Goal: Transaction & Acquisition: Purchase product/service

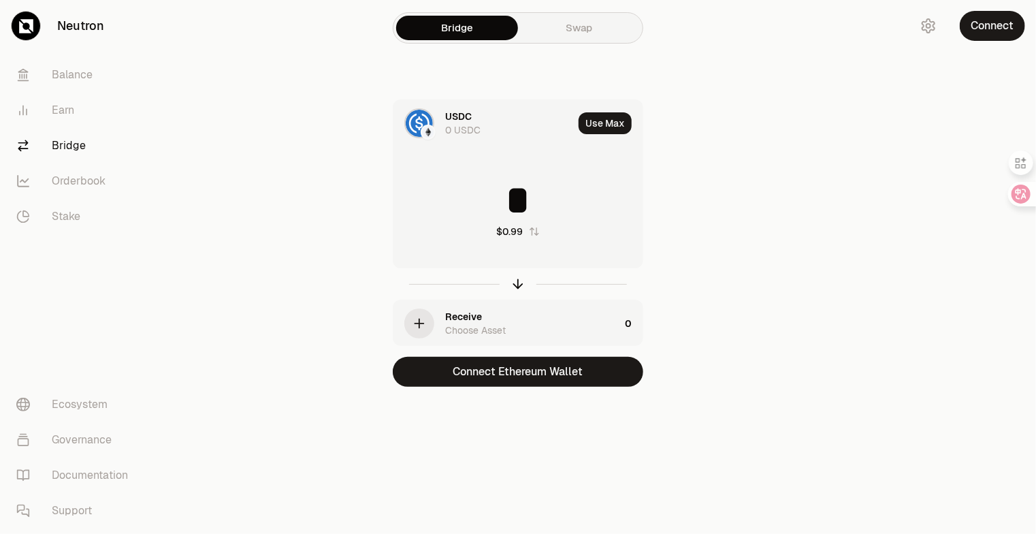
type input "*"
click at [691, 191] on div "USDC 0 USDC Use Max * $0.99 Receive Choose Asset 0 Connect Ethereum Wallet" at bounding box center [517, 242] width 457 height 287
click at [583, 323] on div "Receive Choose Asset" at bounding box center [532, 323] width 174 height 27
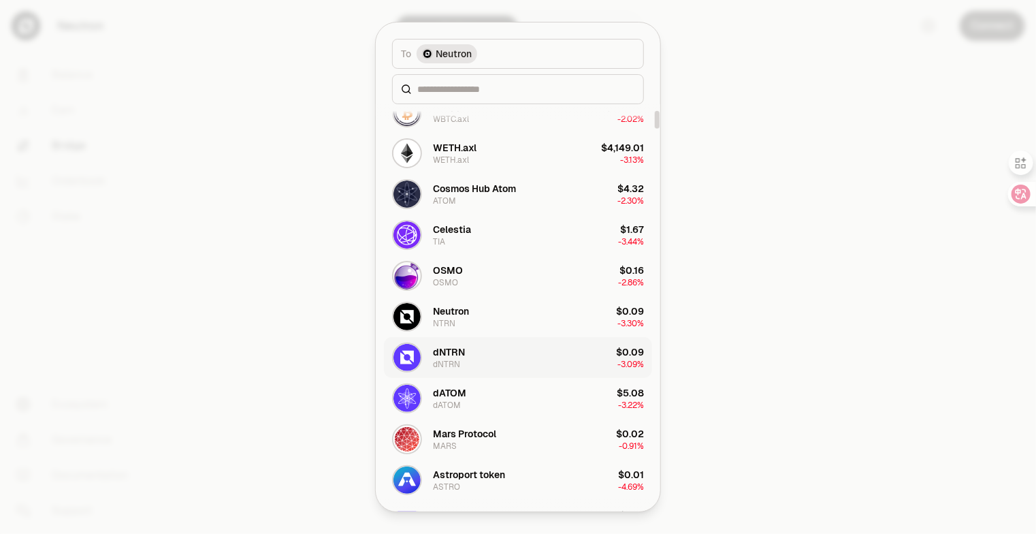
scroll to position [136, 0]
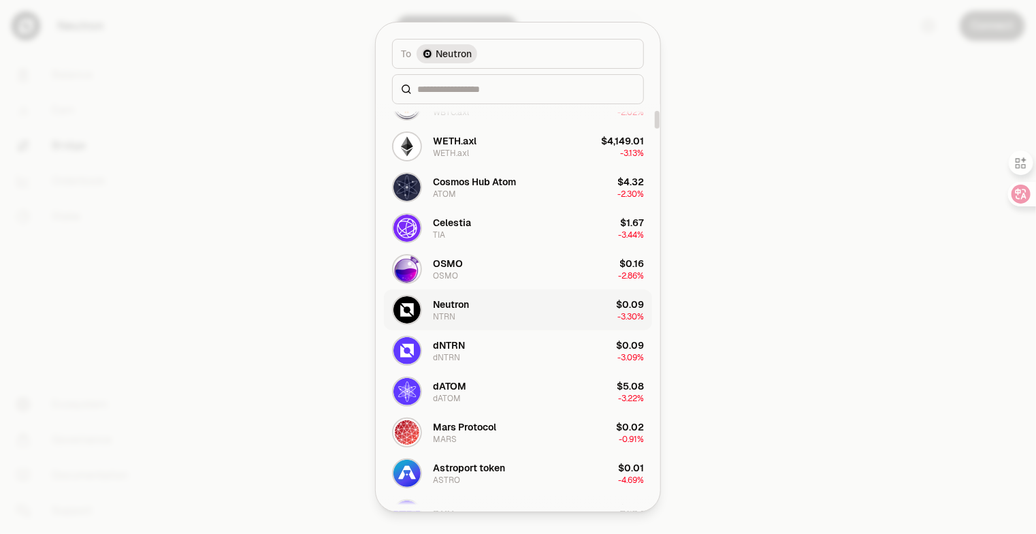
click at [552, 318] on button "Neutron NTRN $0.09 -3.30%" at bounding box center [518, 309] width 268 height 41
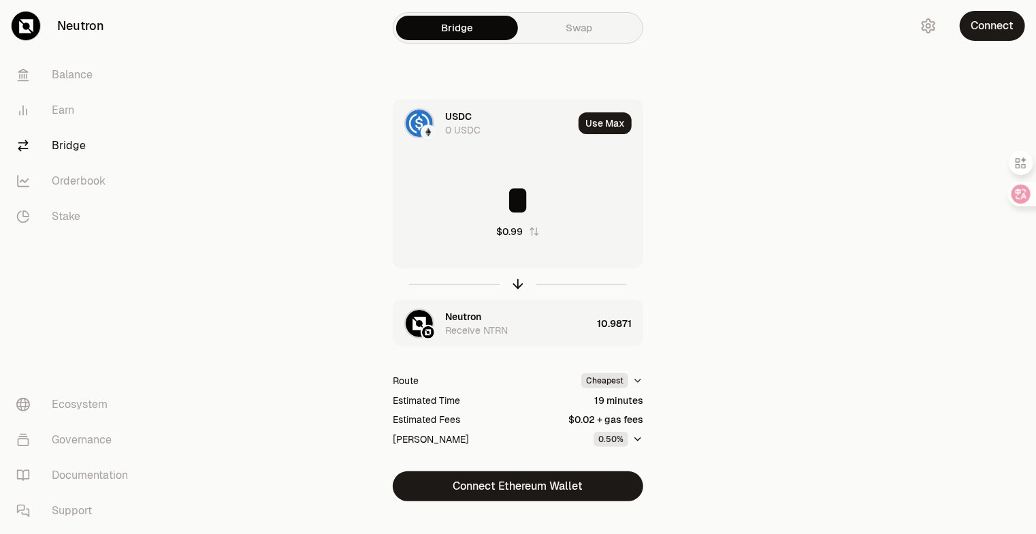
click at [529, 210] on input "*" at bounding box center [517, 200] width 249 height 41
click at [425, 129] on img at bounding box center [428, 132] width 12 height 12
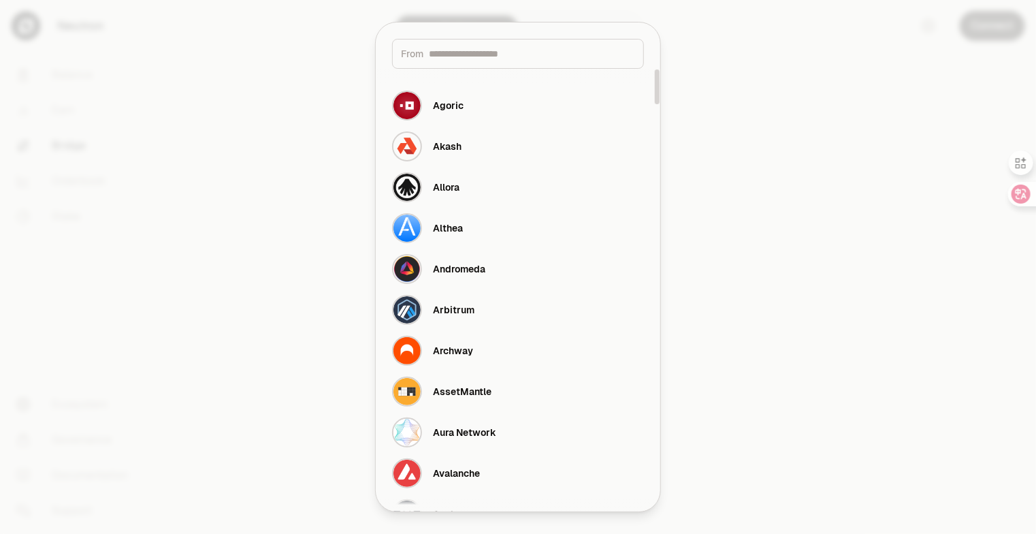
click at [735, 125] on div at bounding box center [518, 267] width 1036 height 534
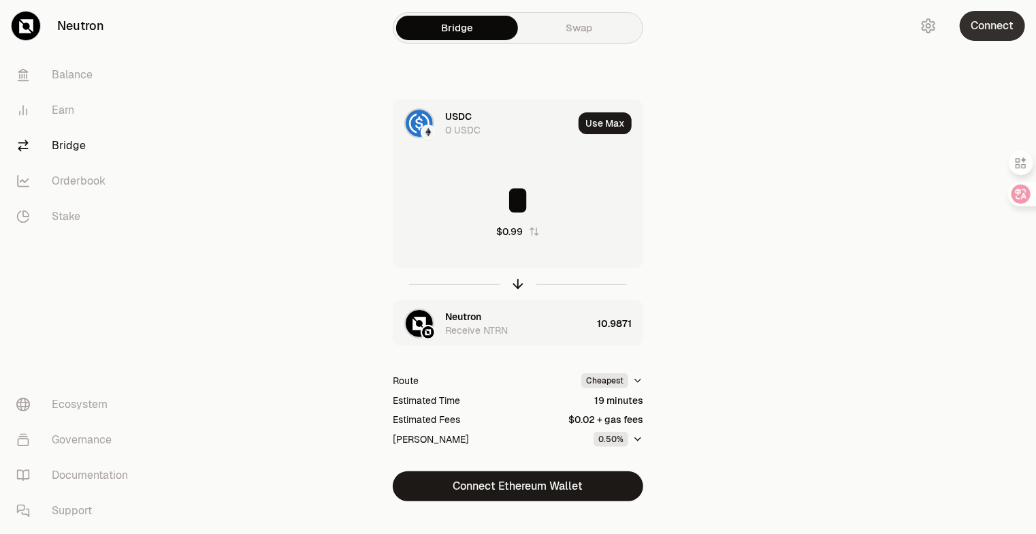
click at [996, 31] on button "Connect" at bounding box center [992, 26] width 65 height 30
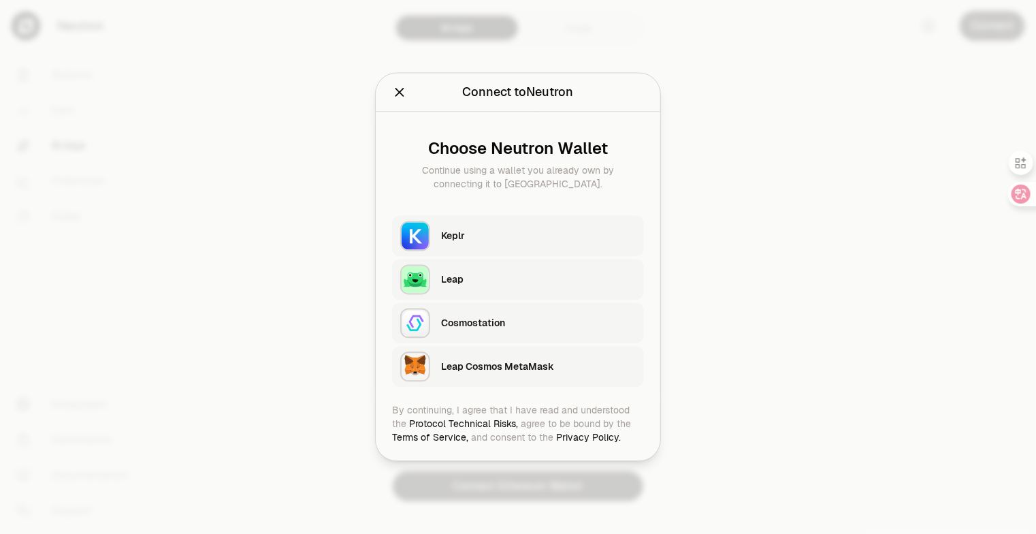
click at [551, 239] on div "Keplr" at bounding box center [538, 236] width 195 height 14
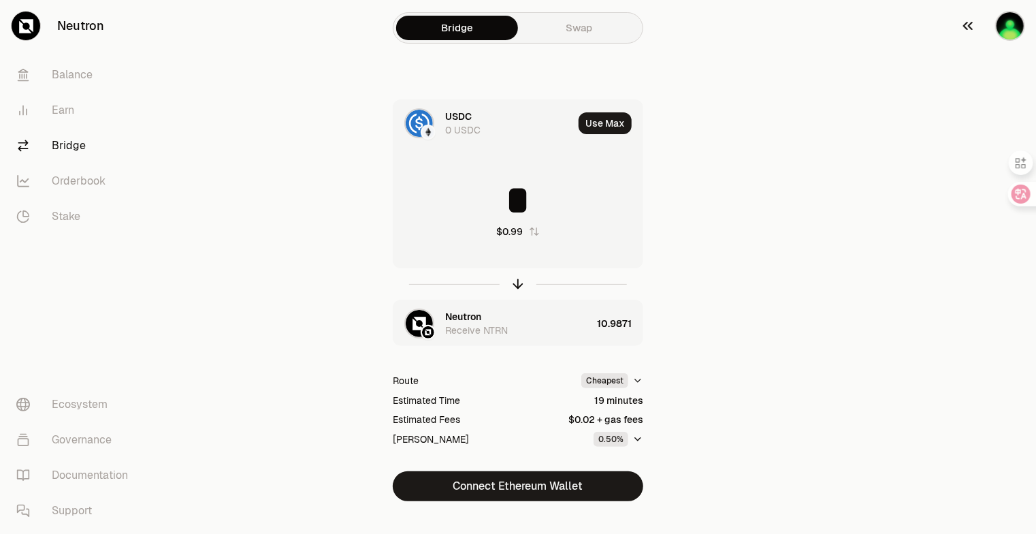
click at [1005, 35] on img "button" at bounding box center [1010, 26] width 30 height 30
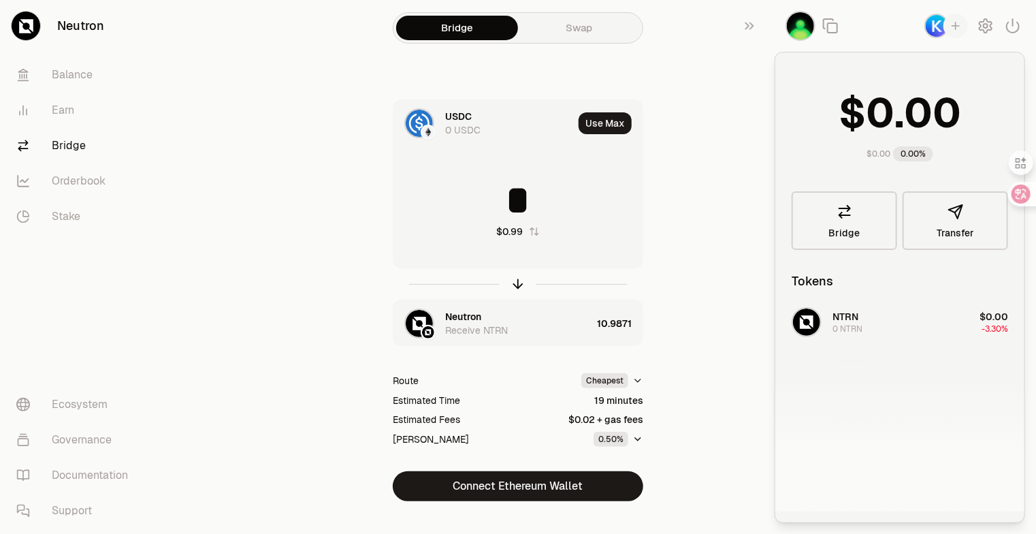
click at [719, 128] on div "USDC 0 USDC Use Max * $0.99 Neutron Receive NTRN 10.9871 Route Cheapest Estimat…" at bounding box center [517, 300] width 457 height 402
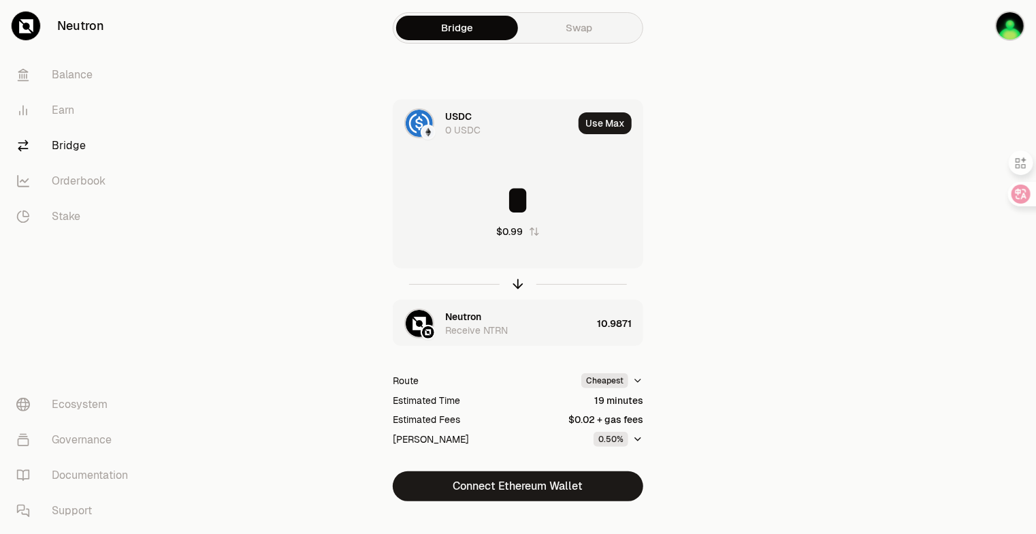
click at [542, 201] on input "*" at bounding box center [517, 200] width 249 height 41
click at [602, 124] on button "Use Max" at bounding box center [604, 123] width 53 height 22
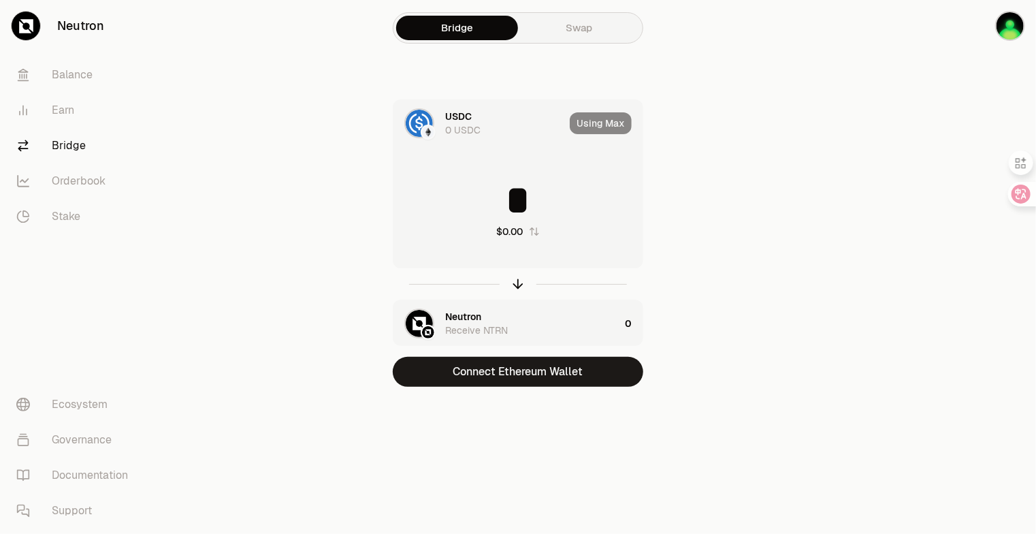
drag, startPoint x: 675, startPoint y: 88, endPoint x: 588, endPoint y: 105, distance: 88.9
click at [673, 88] on div "Bridge Swap USDC 0 USDC Using Max * $0.00 Neutron Receive NTRN 0 Connect Ethere…" at bounding box center [518, 220] width 490 height 441
click at [428, 129] on img at bounding box center [428, 132] width 12 height 12
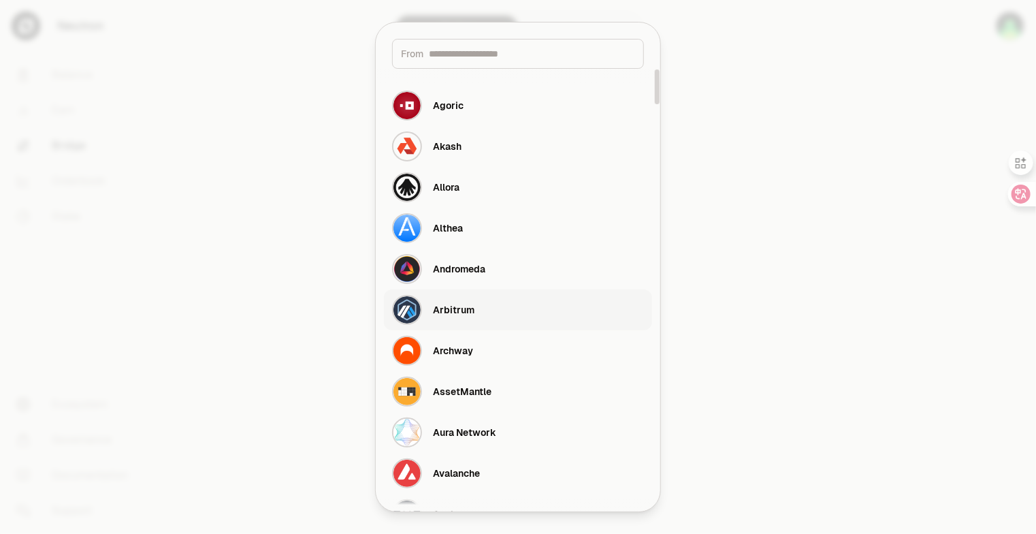
click at [505, 313] on button "Arbitrum" at bounding box center [518, 309] width 268 height 41
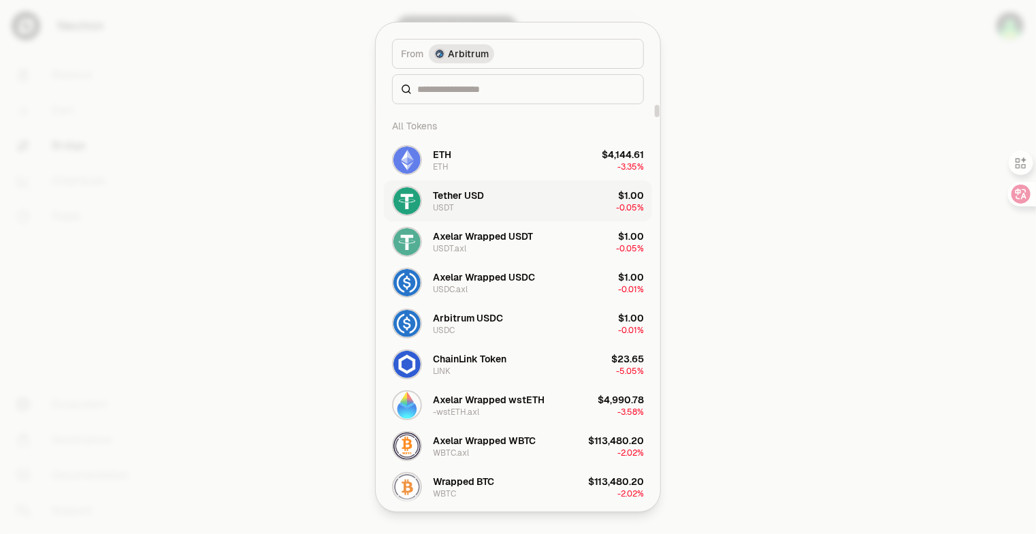
click at [555, 205] on button "Tether USD USDT $1.00 -0.05%" at bounding box center [518, 200] width 268 height 41
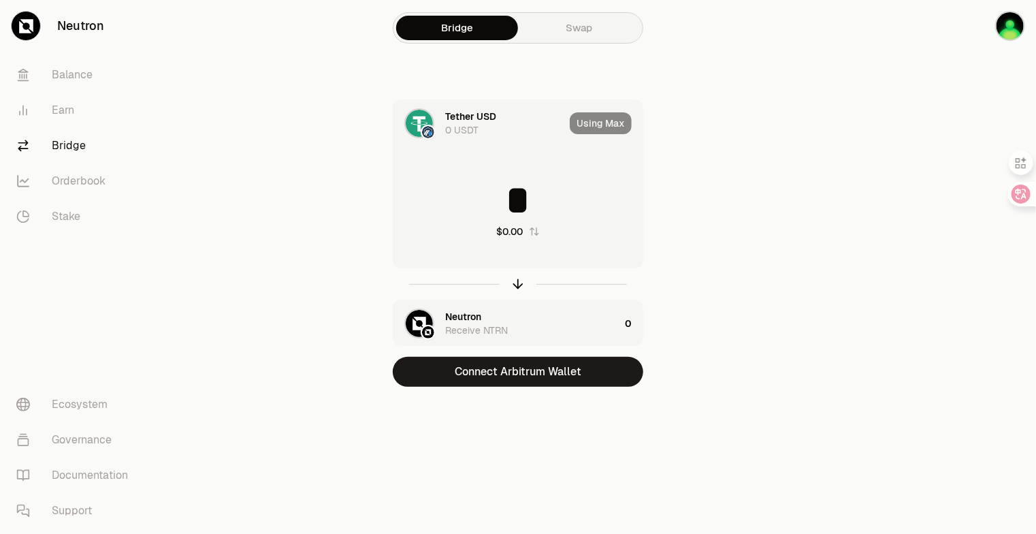
click at [416, 129] on img at bounding box center [419, 123] width 27 height 27
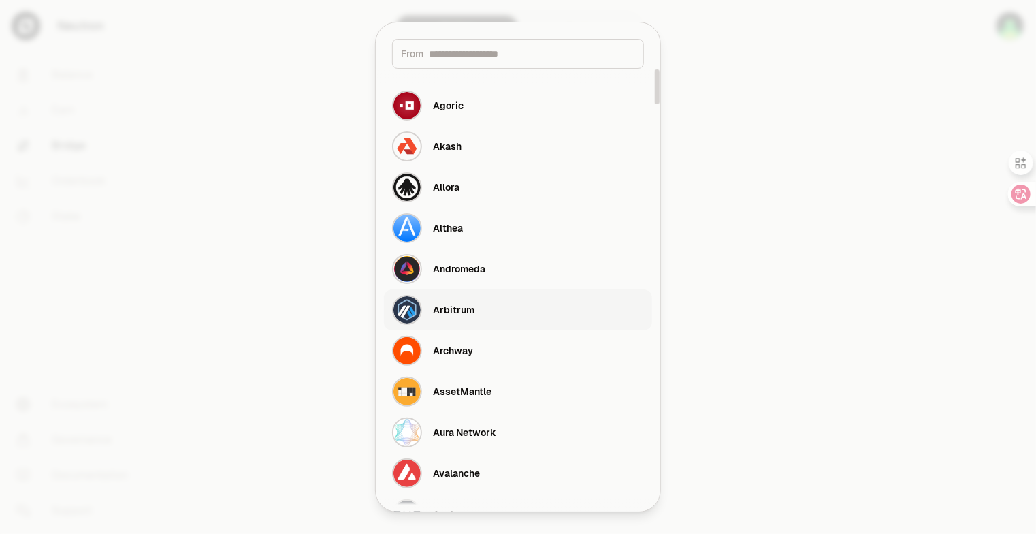
click at [453, 316] on div "Arbitrum" at bounding box center [454, 310] width 42 height 14
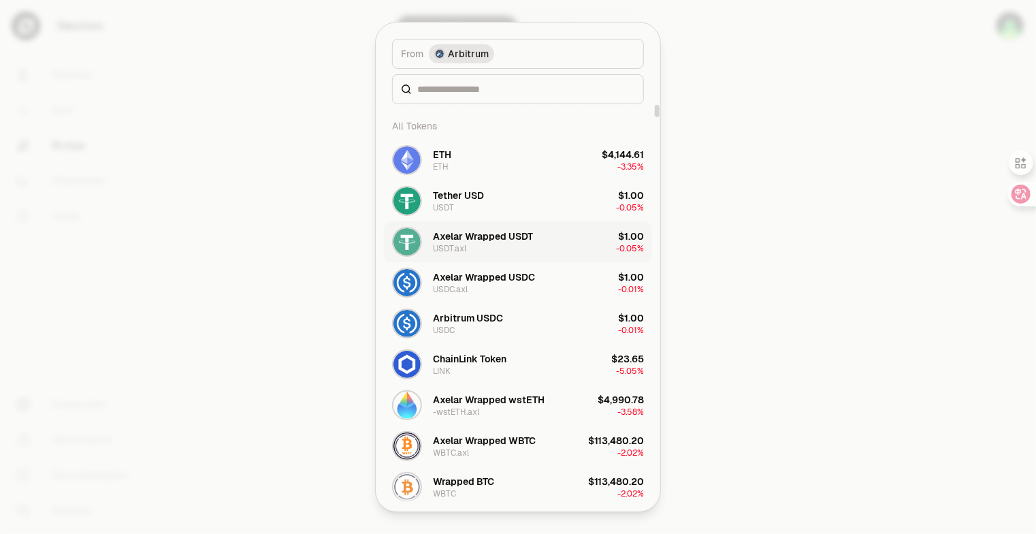
click at [521, 250] on div "Axelar Wrapped USDT USDT.axl" at bounding box center [483, 241] width 100 height 24
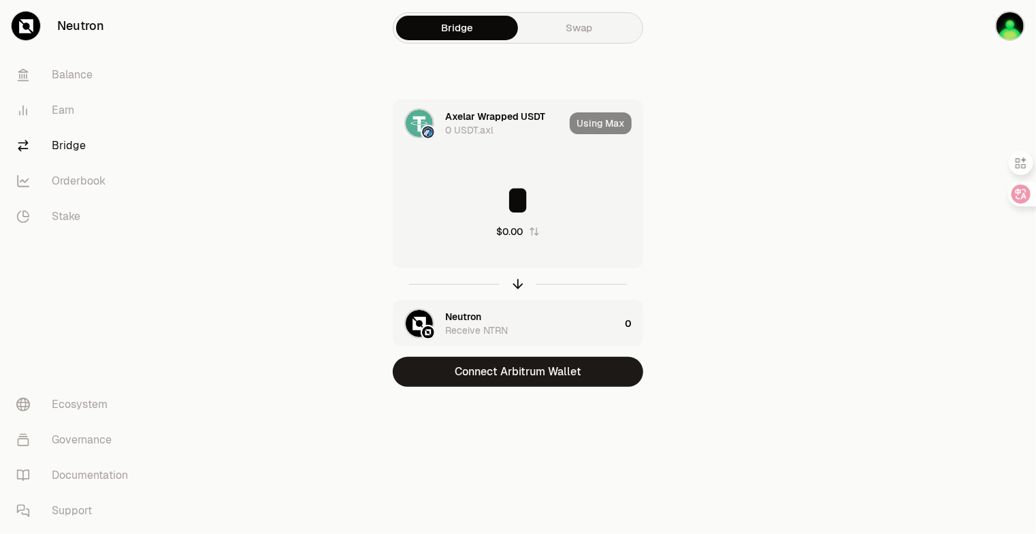
click at [509, 195] on input "*" at bounding box center [517, 200] width 249 height 41
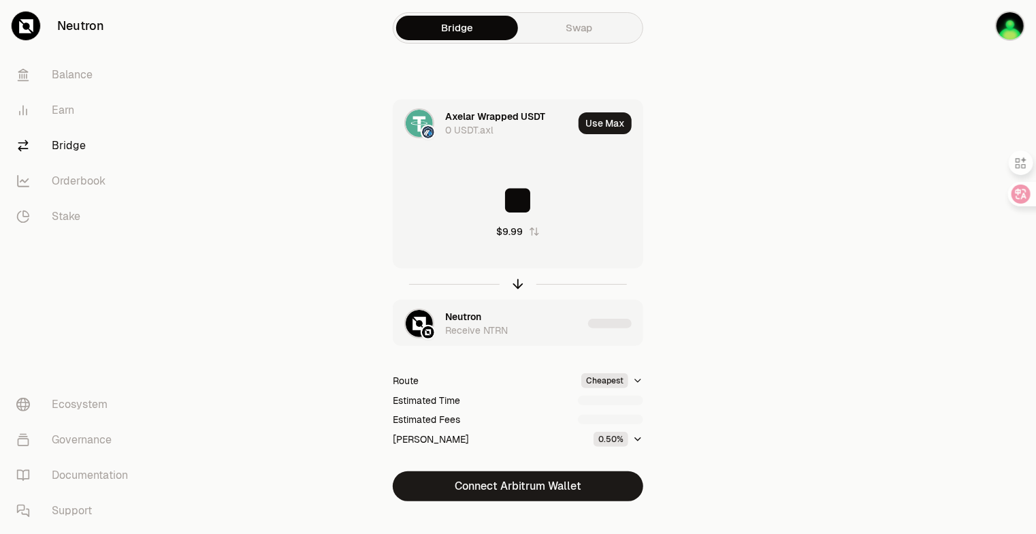
click at [544, 206] on input "**" at bounding box center [517, 200] width 249 height 41
type input "*"
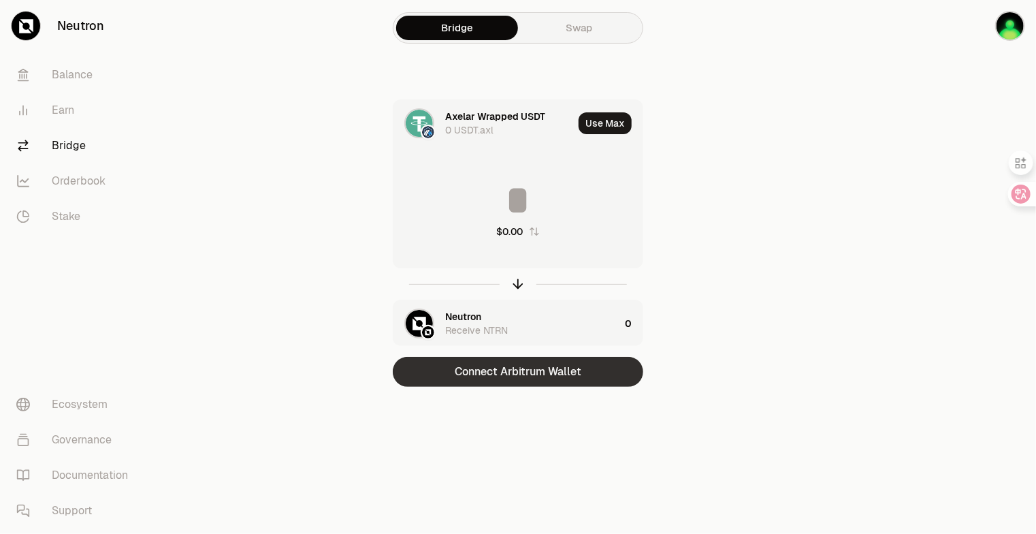
click at [559, 377] on button "Connect Arbitrum Wallet" at bounding box center [518, 372] width 250 height 30
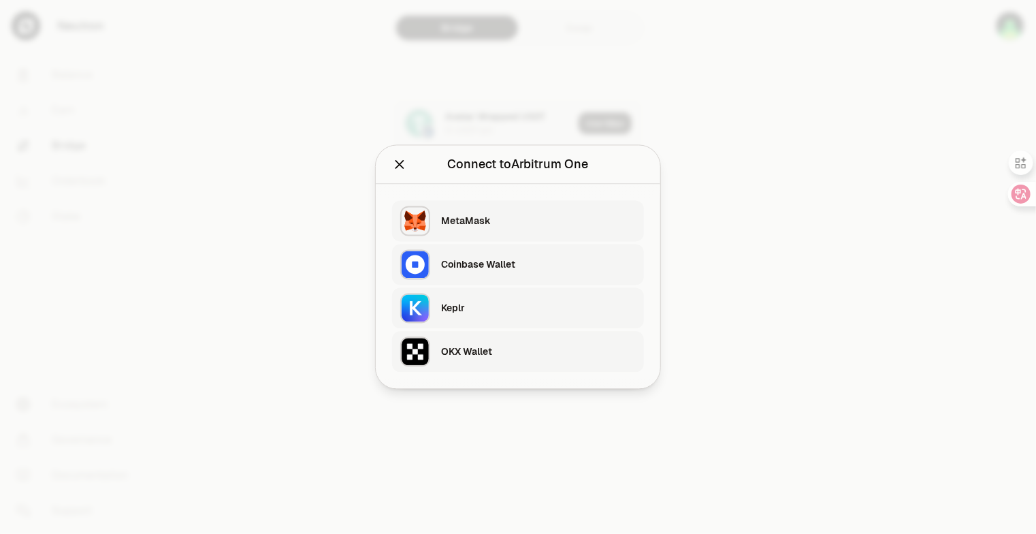
click at [397, 168] on icon "Close" at bounding box center [399, 164] width 15 height 15
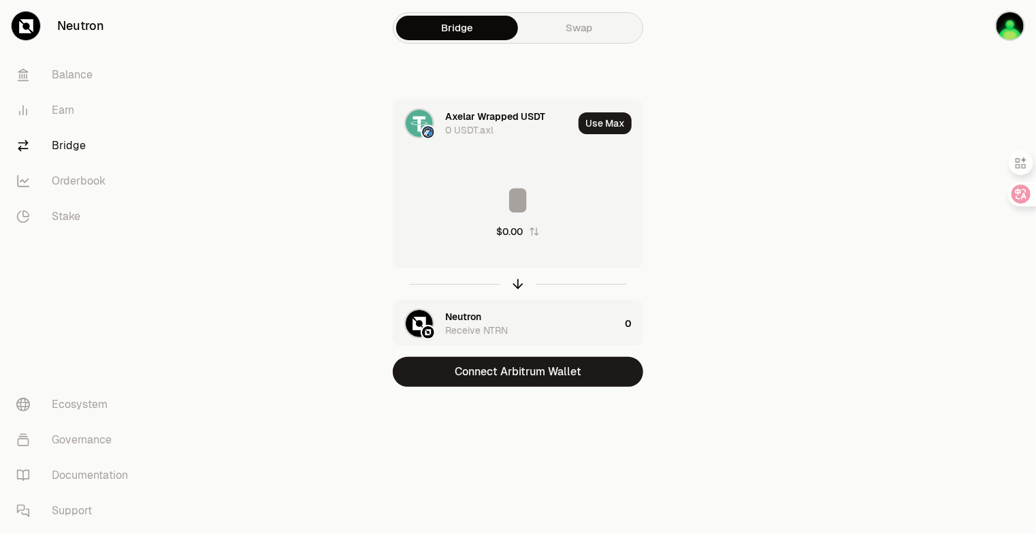
click at [566, 33] on link "Swap" at bounding box center [579, 28] width 122 height 24
click at [978, 27] on button "button" at bounding box center [992, 26] width 87 height 52
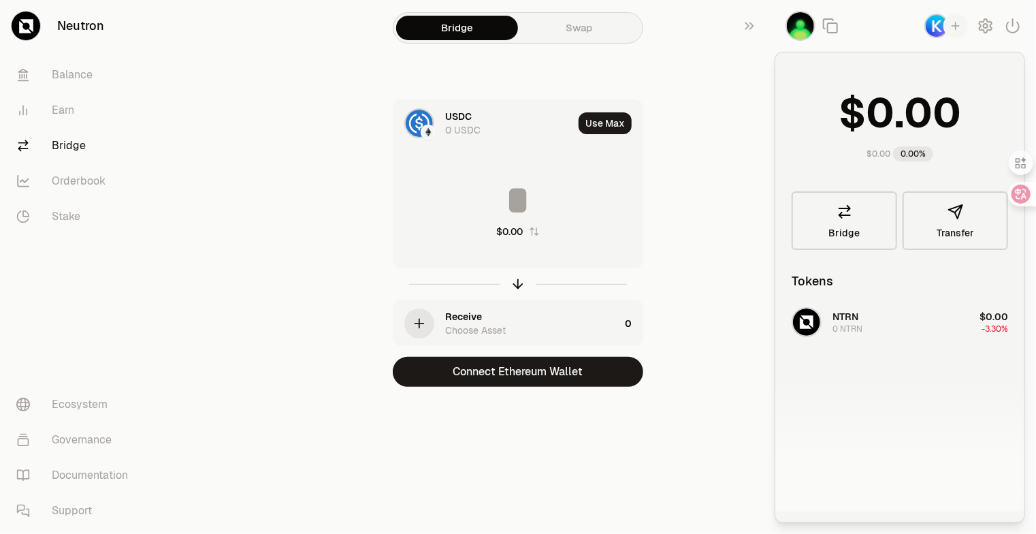
click at [720, 160] on div "USDC 0 USDC Use Max $0.00 Receive Choose Asset 0 Connect Ethereum Wallet" at bounding box center [517, 242] width 457 height 287
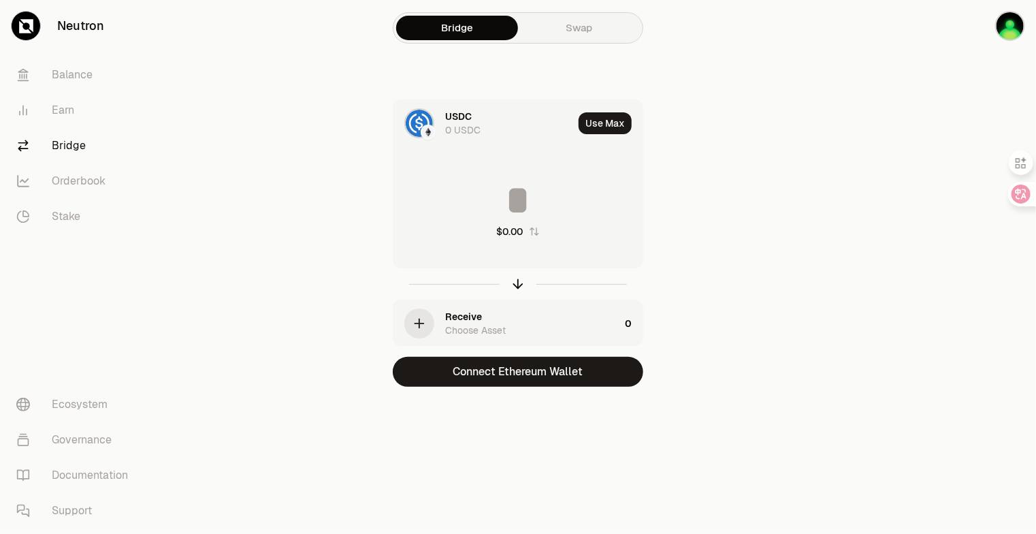
click at [509, 318] on div "Receive Choose Asset" at bounding box center [532, 323] width 174 height 27
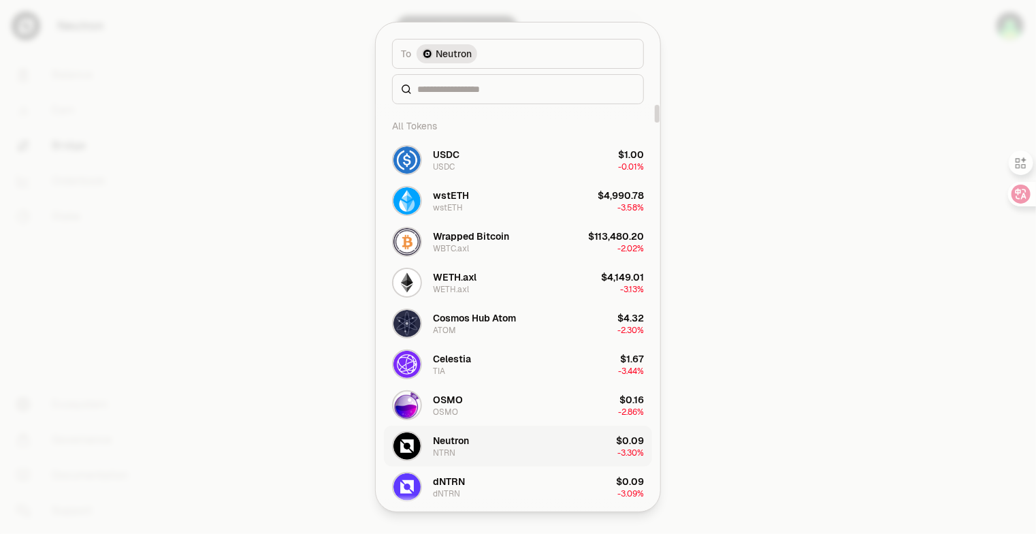
click at [519, 448] on button "Neutron NTRN $0.09 -3.30%" at bounding box center [518, 445] width 268 height 41
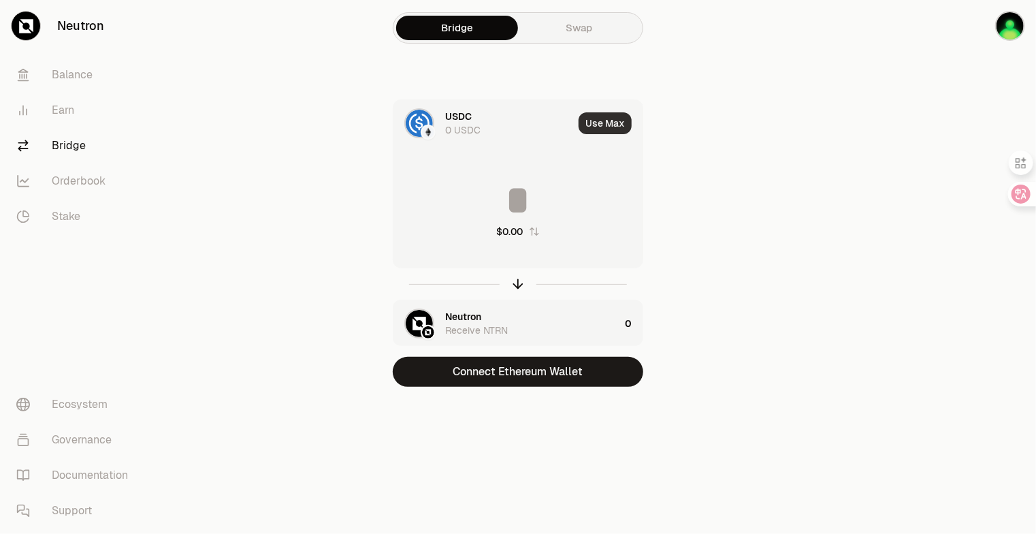
click at [607, 118] on button "Use Max" at bounding box center [604, 123] width 53 height 22
type input "*"
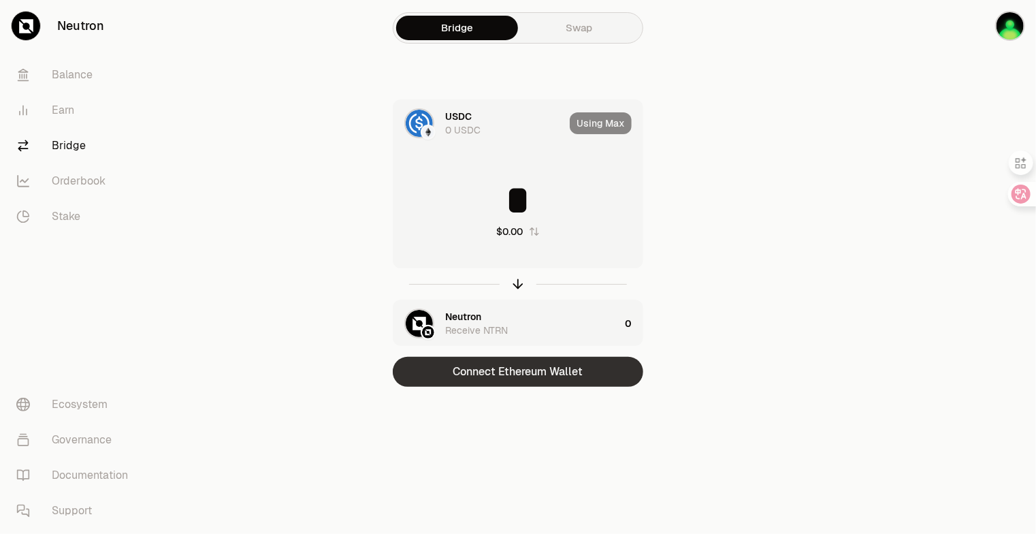
click at [535, 386] on button "Connect Ethereum Wallet" at bounding box center [518, 372] width 250 height 30
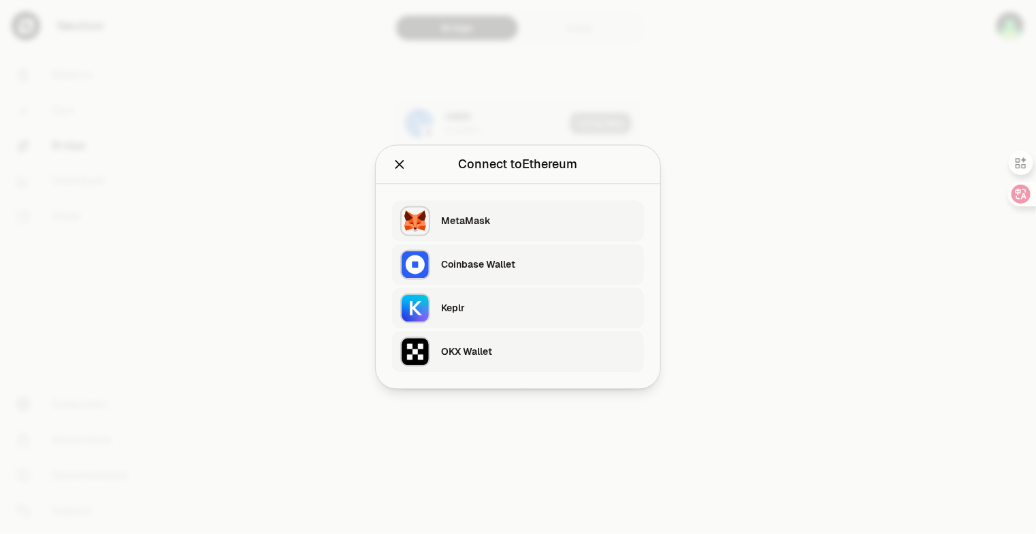
click at [524, 310] on div "Keplr" at bounding box center [538, 308] width 195 height 14
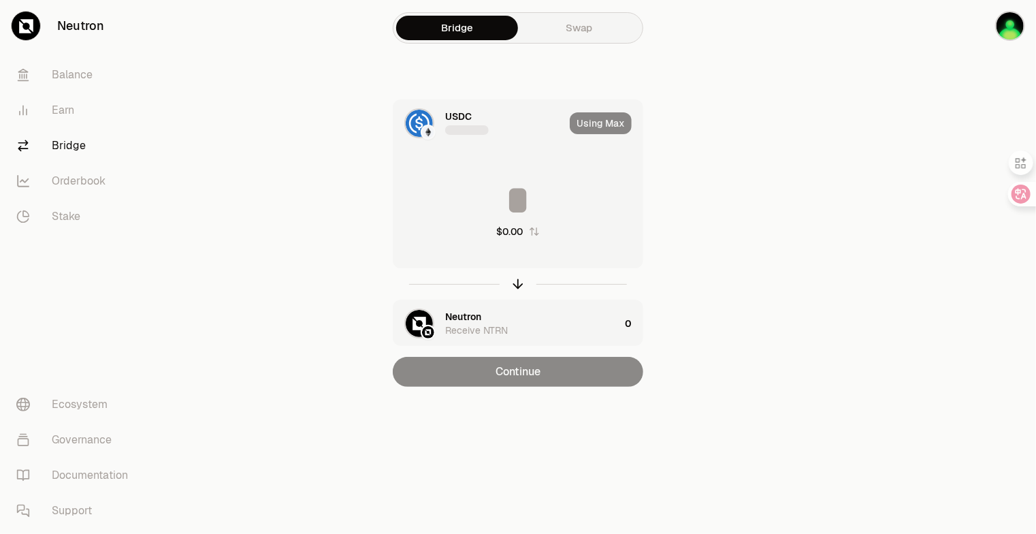
type input "*"
click at [420, 118] on img at bounding box center [419, 123] width 27 height 27
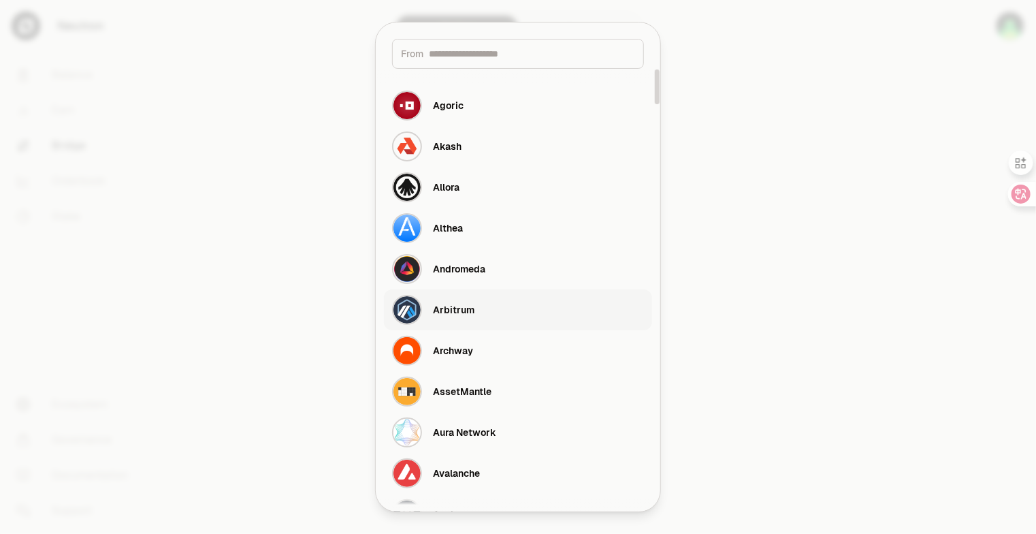
click at [503, 308] on button "Arbitrum" at bounding box center [518, 309] width 268 height 41
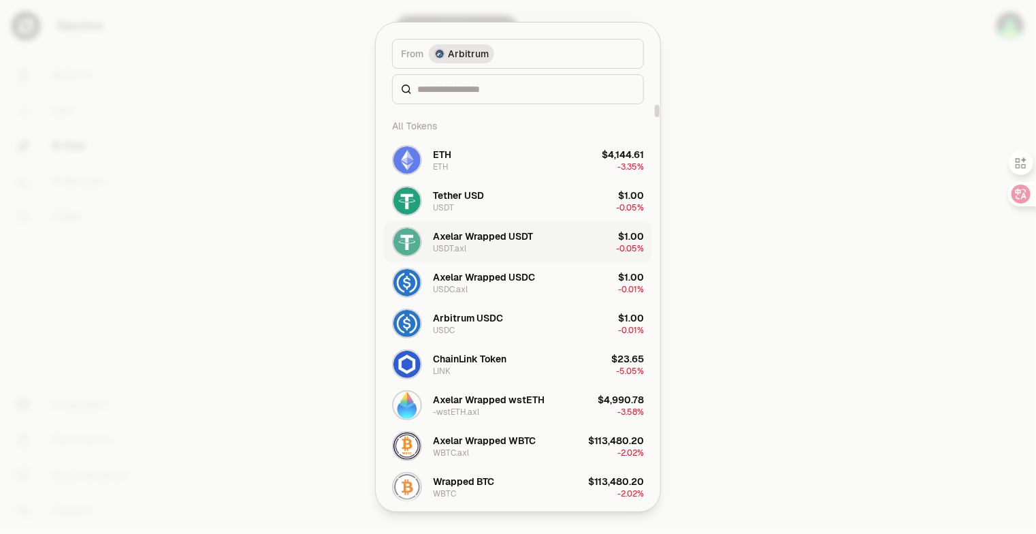
click at [552, 235] on button "Axelar Wrapped USDT USDT.axl $1.00 -0.05%" at bounding box center [518, 241] width 268 height 41
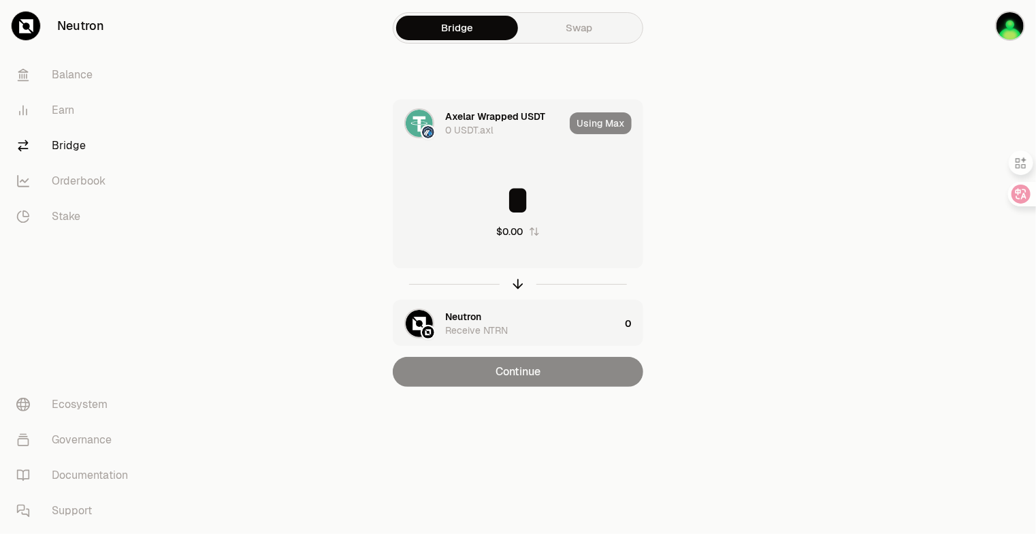
click at [607, 122] on div "Using Max" at bounding box center [606, 123] width 73 height 46
click at [517, 209] on input "*" at bounding box center [517, 200] width 249 height 41
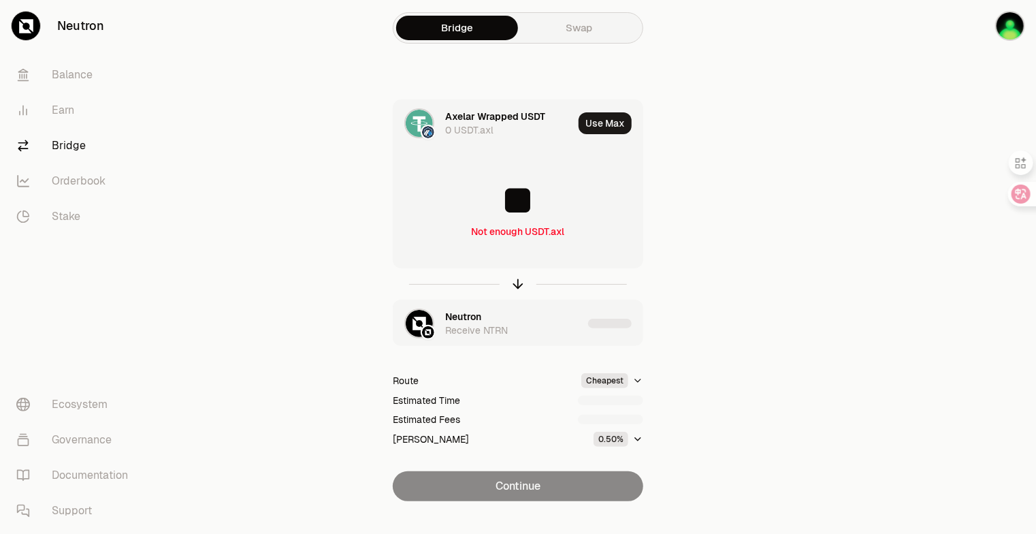
click at [558, 210] on input "**" at bounding box center [517, 200] width 249 height 41
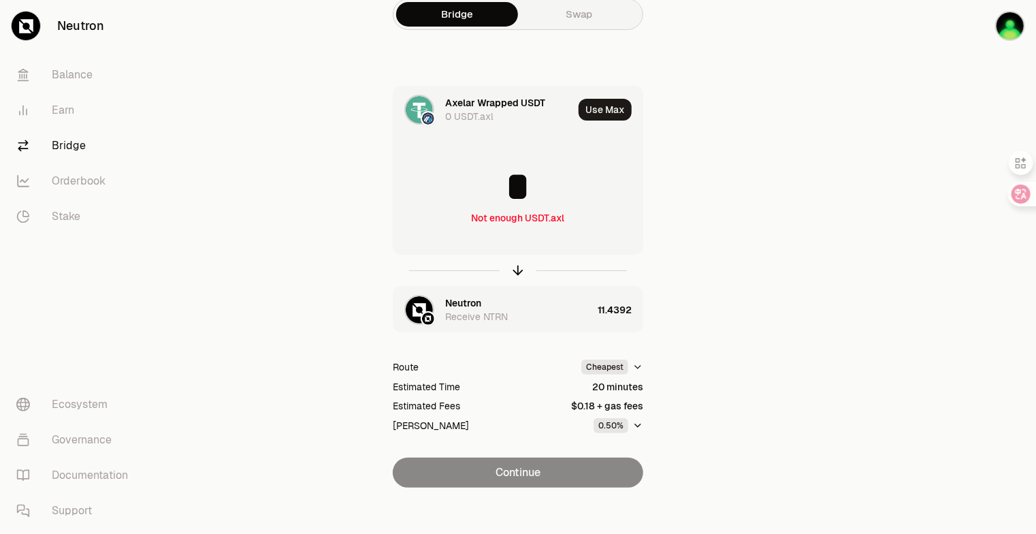
scroll to position [21, 0]
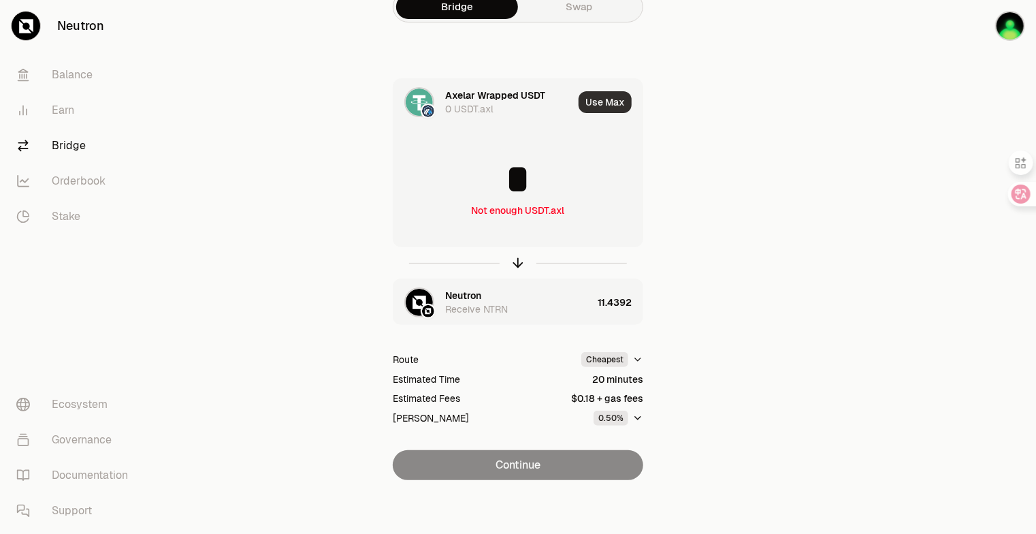
click at [623, 103] on button "Use Max" at bounding box center [604, 102] width 53 height 22
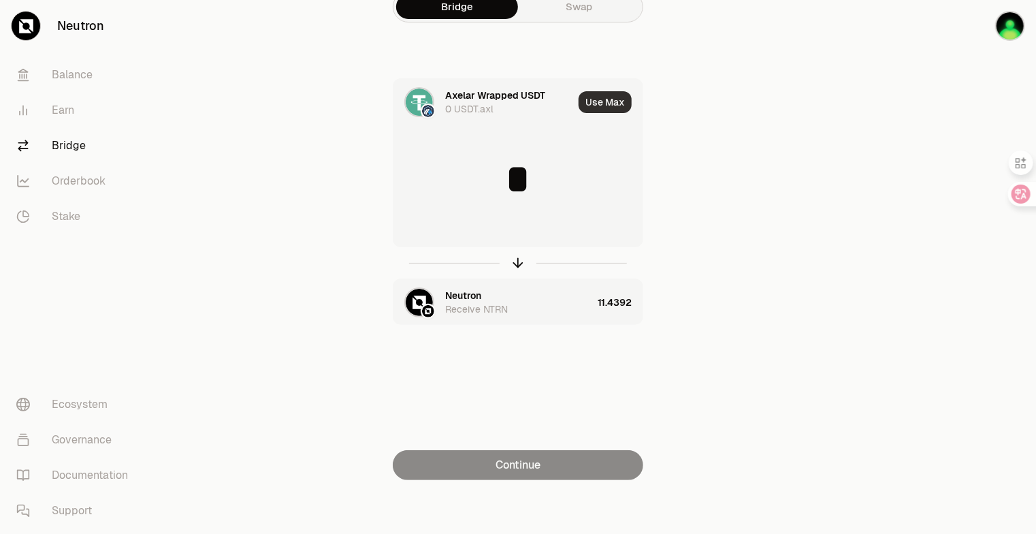
type input "*"
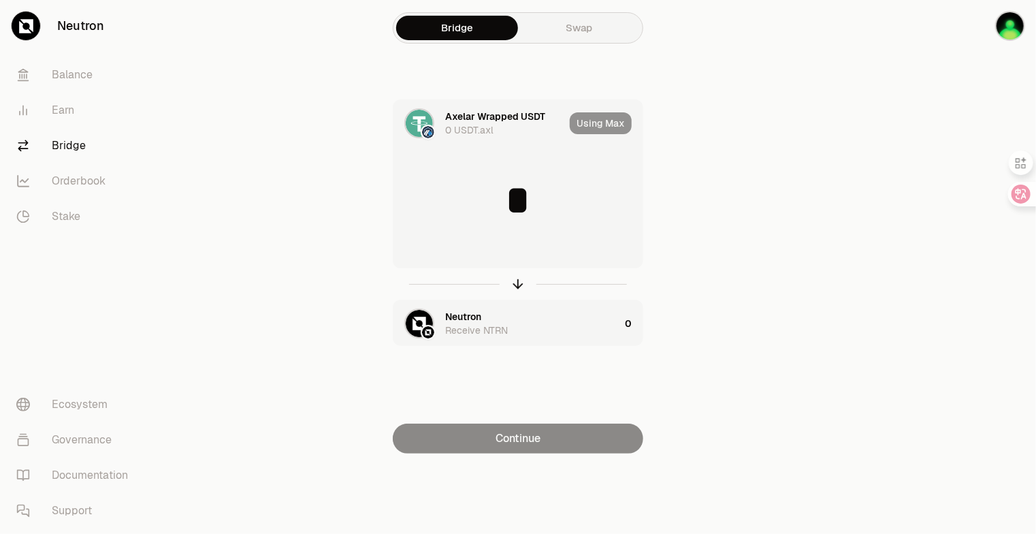
scroll to position [0, 0]
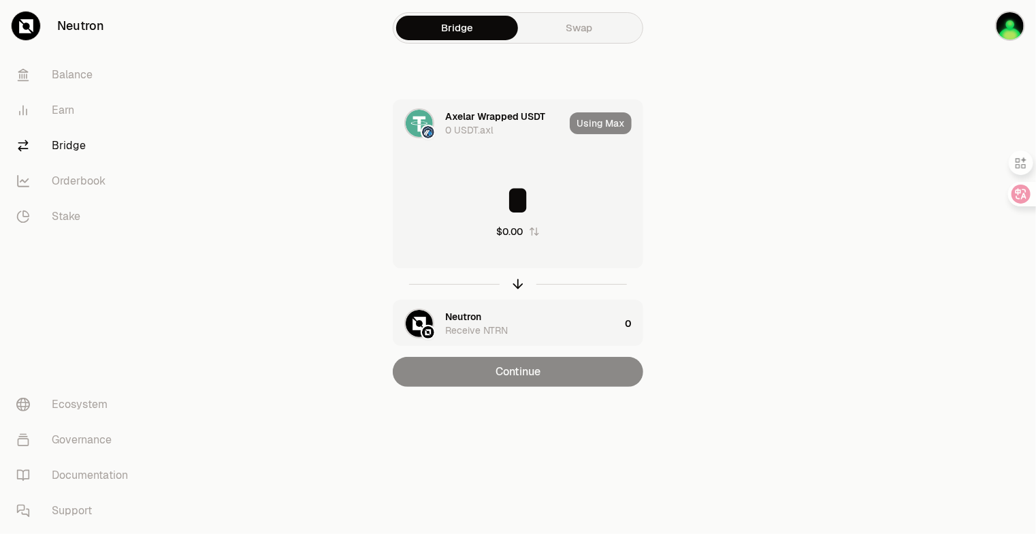
click at [598, 29] on link "Swap" at bounding box center [579, 28] width 122 height 24
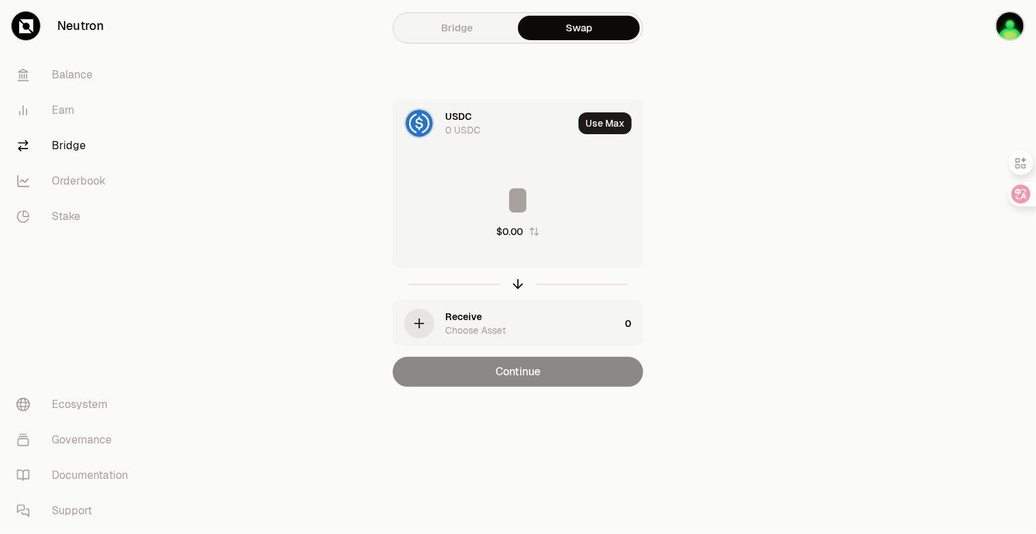
click at [455, 310] on div "Receive" at bounding box center [463, 317] width 37 height 14
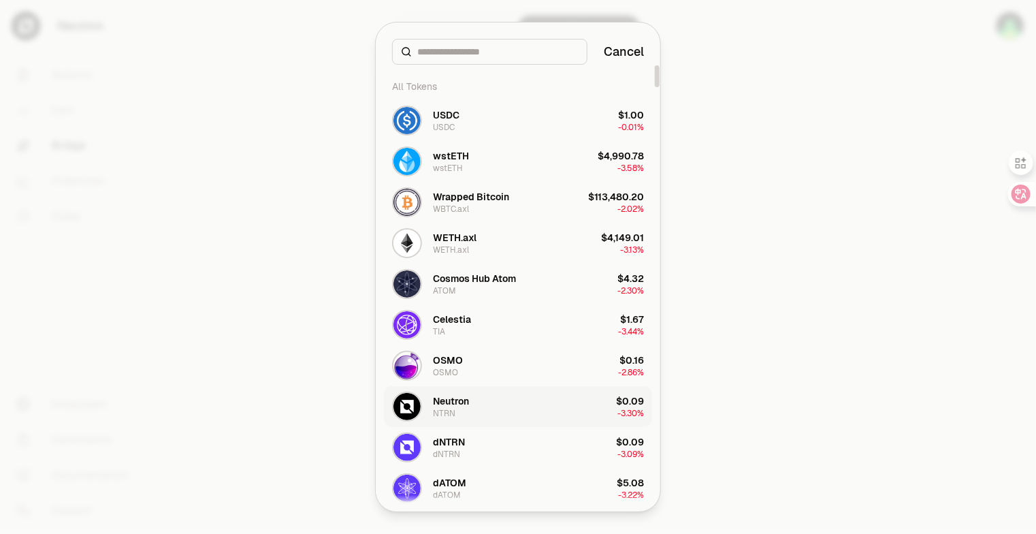
click at [583, 406] on button "Neutron NTRN $0.09 -3.30%" at bounding box center [518, 406] width 268 height 41
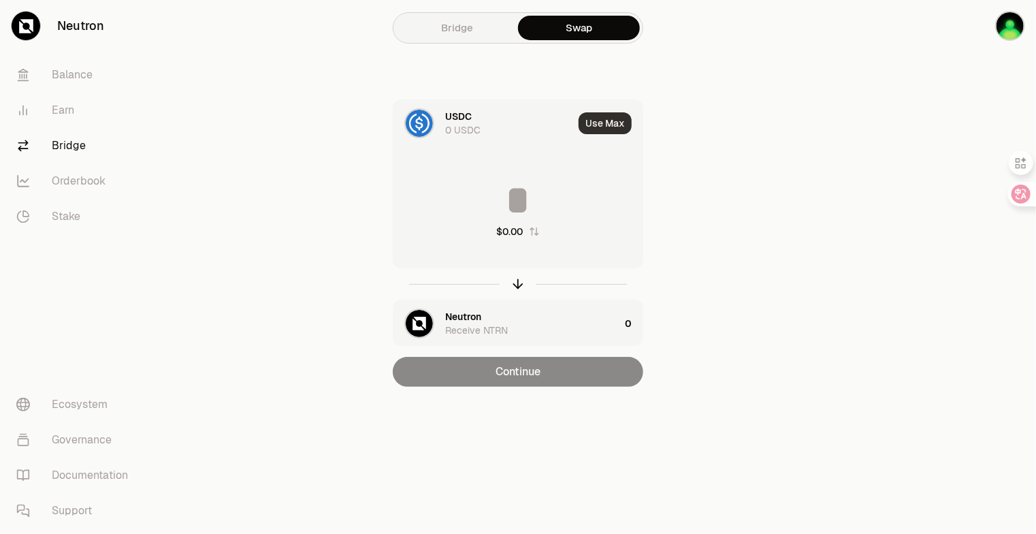
click at [602, 122] on button "Use Max" at bounding box center [604, 123] width 53 height 22
type input "*"
click at [414, 119] on img at bounding box center [419, 123] width 27 height 27
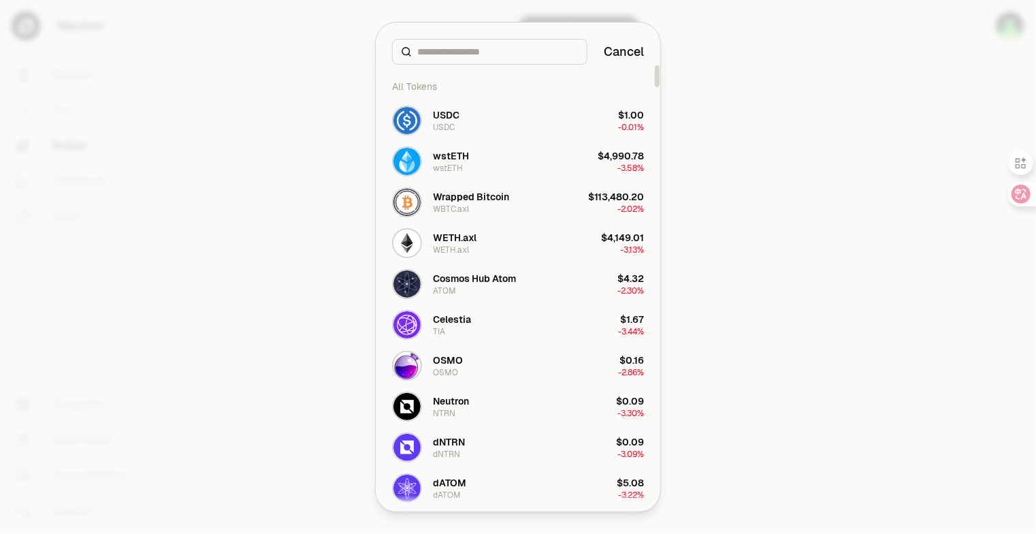
click at [491, 50] on input at bounding box center [497, 52] width 161 height 14
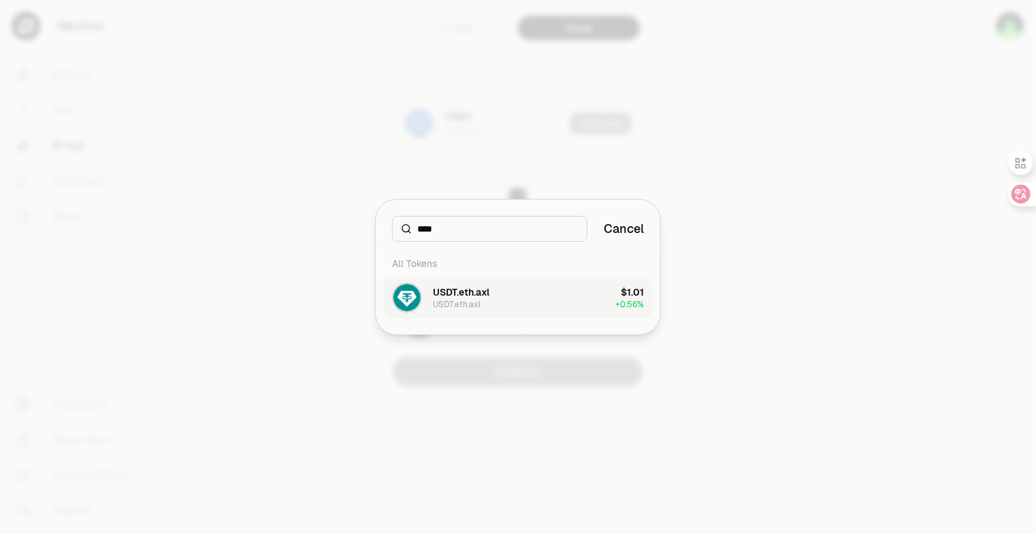
type input "****"
click at [547, 310] on button "USDT.eth.axl USDT.eth.axl $1.01 + 0.56%" at bounding box center [518, 297] width 268 height 41
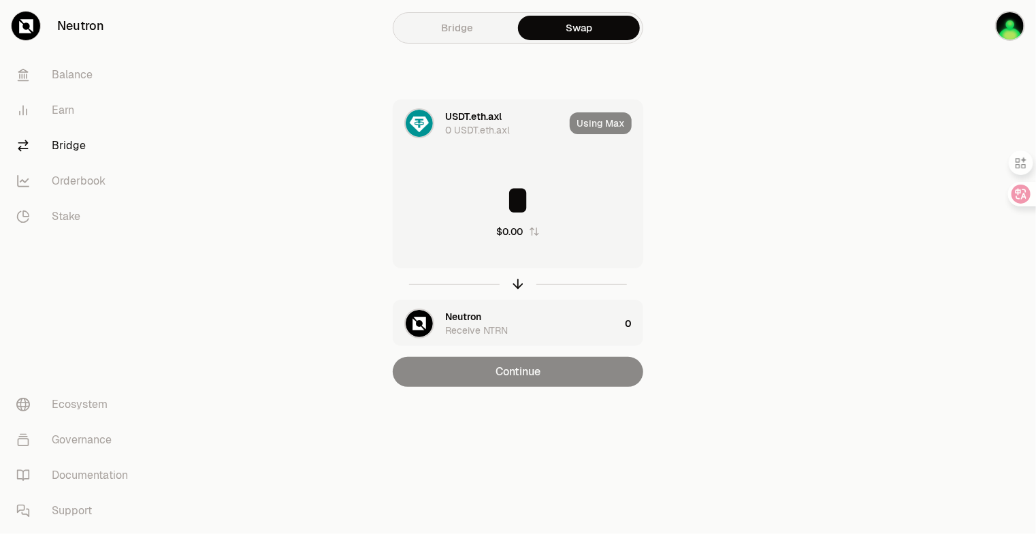
click at [521, 193] on input "*" at bounding box center [517, 200] width 249 height 41
click at [487, 24] on link "Bridge" at bounding box center [457, 28] width 122 height 24
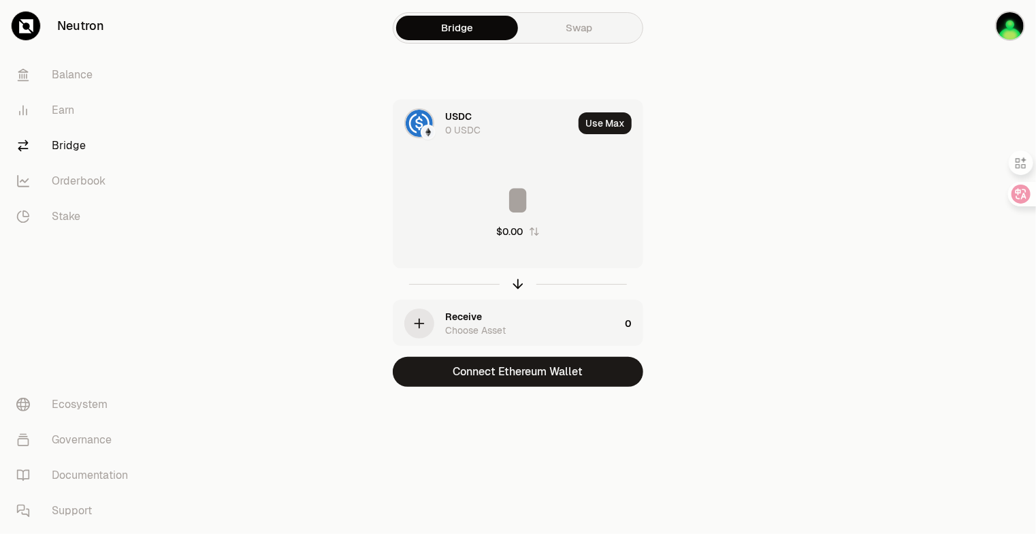
click at [480, 319] on div "Receive" at bounding box center [463, 317] width 37 height 14
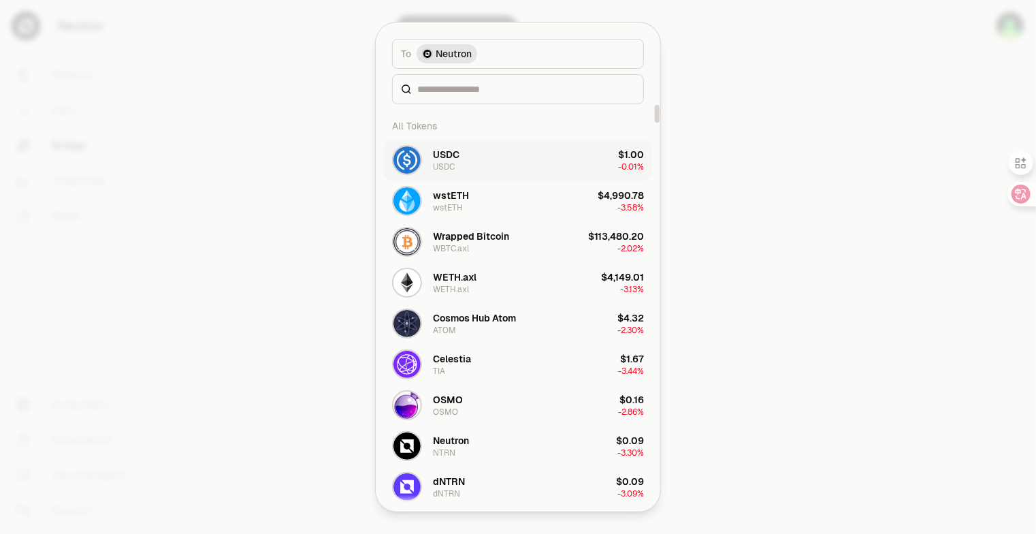
click at [498, 161] on button "USDC USDC $1.00 -0.01%" at bounding box center [518, 160] width 268 height 41
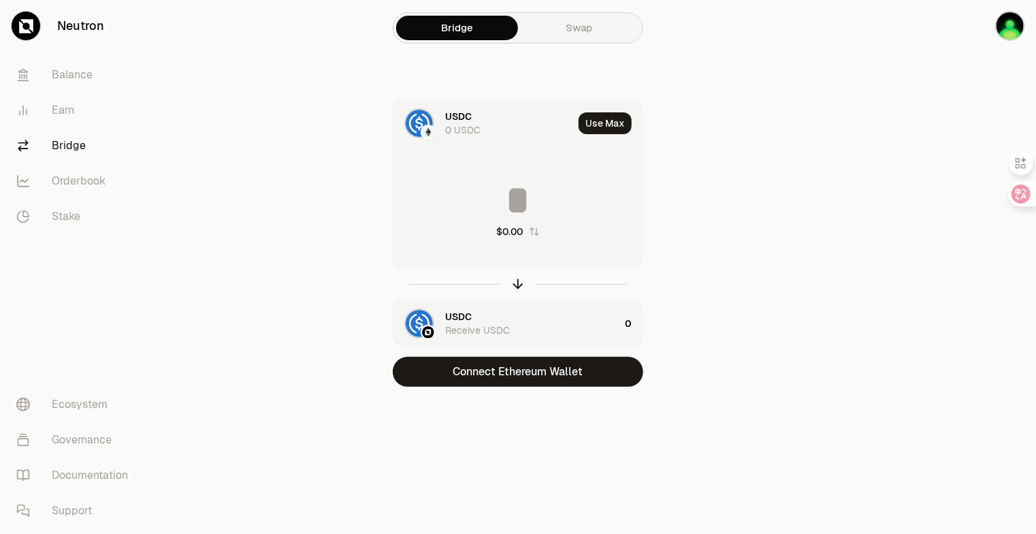
click at [423, 128] on img at bounding box center [428, 132] width 12 height 12
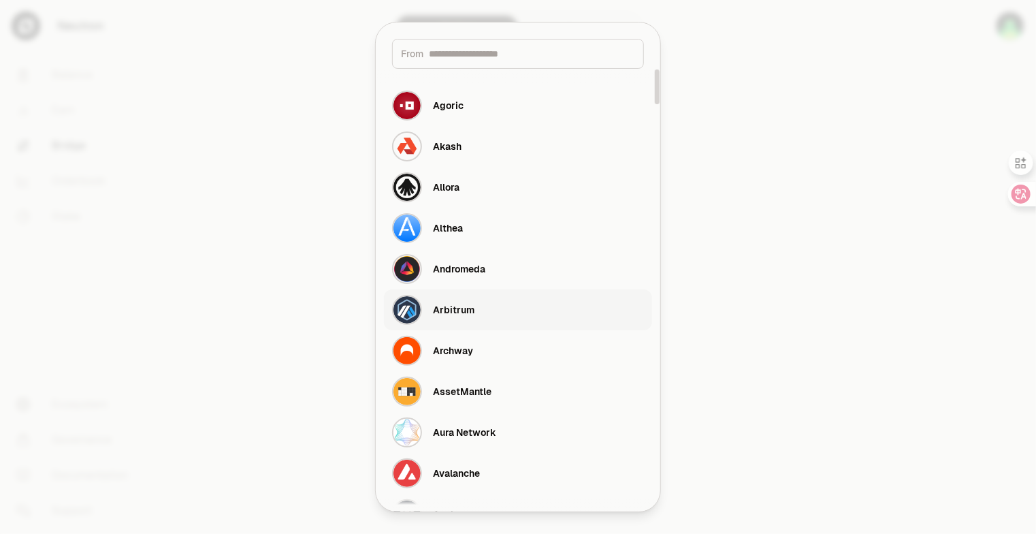
click at [463, 304] on div "Arbitrum" at bounding box center [454, 310] width 42 height 14
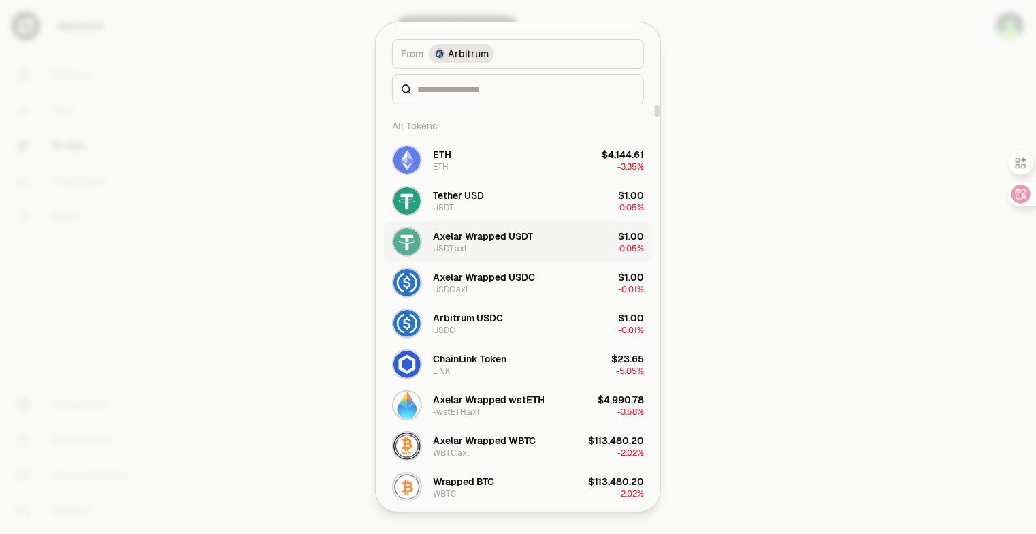
click at [563, 236] on button "Axelar Wrapped USDT USDT.axl $1.00 -0.05%" at bounding box center [518, 241] width 268 height 41
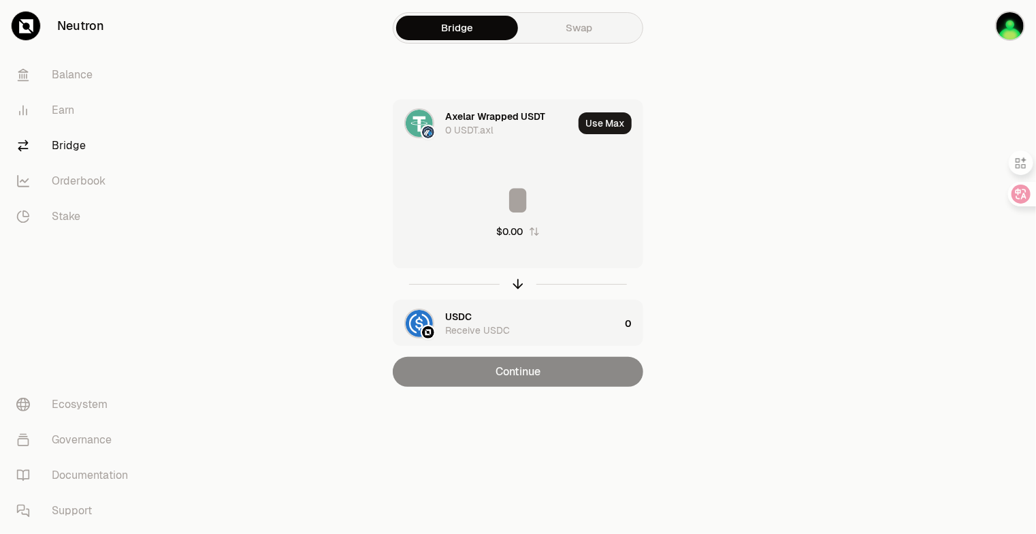
click at [681, 129] on div "Axelar Wrapped USDT 0 USDT.axl Use [PERSON_NAME] $0.00 USDC Receive USDC 0 Cont…" at bounding box center [517, 242] width 457 height 287
click at [968, 135] on div at bounding box center [959, 220] width 152 height 441
click at [325, 154] on div "Axelar 包装的 USDT 0 USDT.axl 使用最大值 0.00 美元 USDC 接收 USDC 0 继续" at bounding box center [517, 242] width 457 height 287
click at [570, 24] on font "交换" at bounding box center [579, 27] width 20 height 13
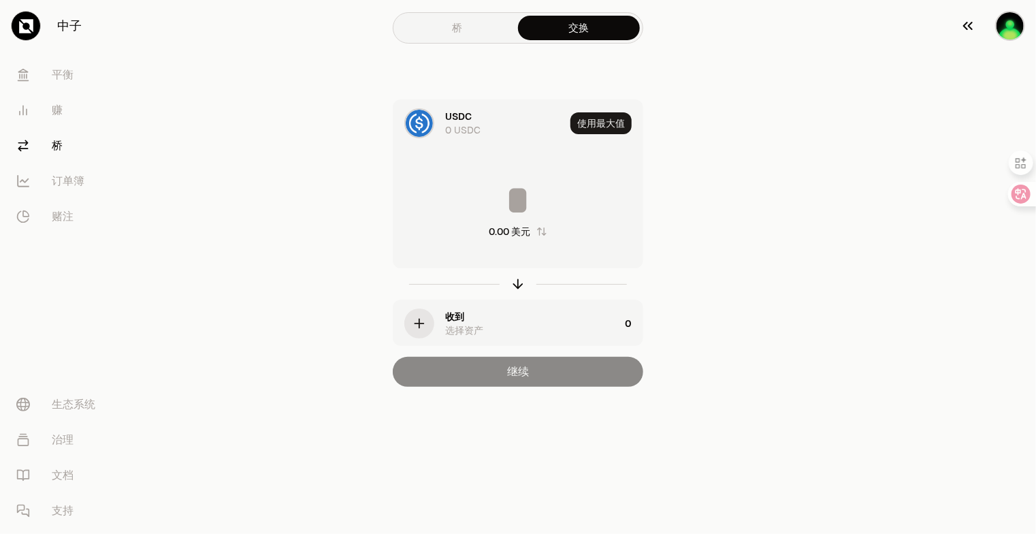
click at [1011, 29] on img "button" at bounding box center [1010, 26] width 30 height 30
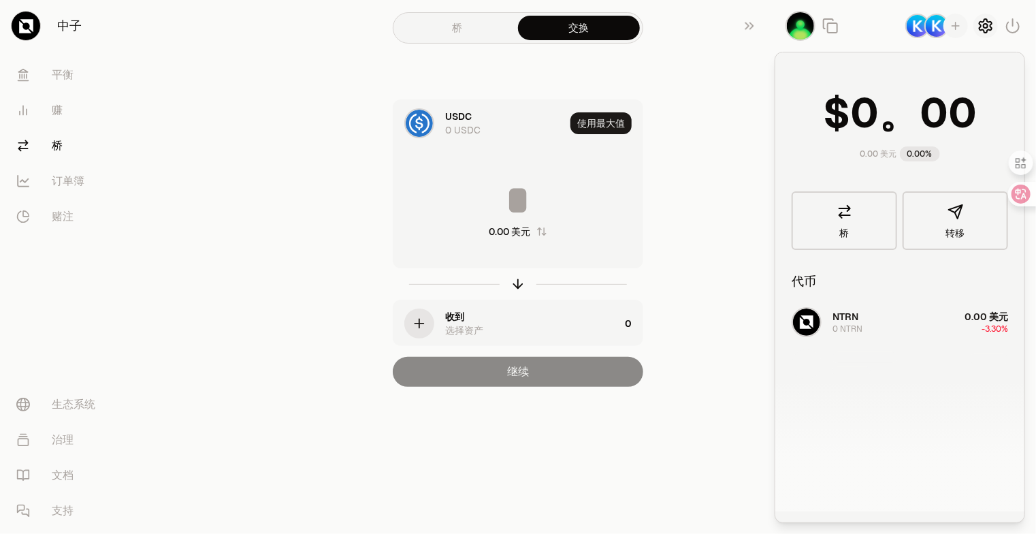
click at [981, 22] on icon "button" at bounding box center [985, 26] width 16 height 16
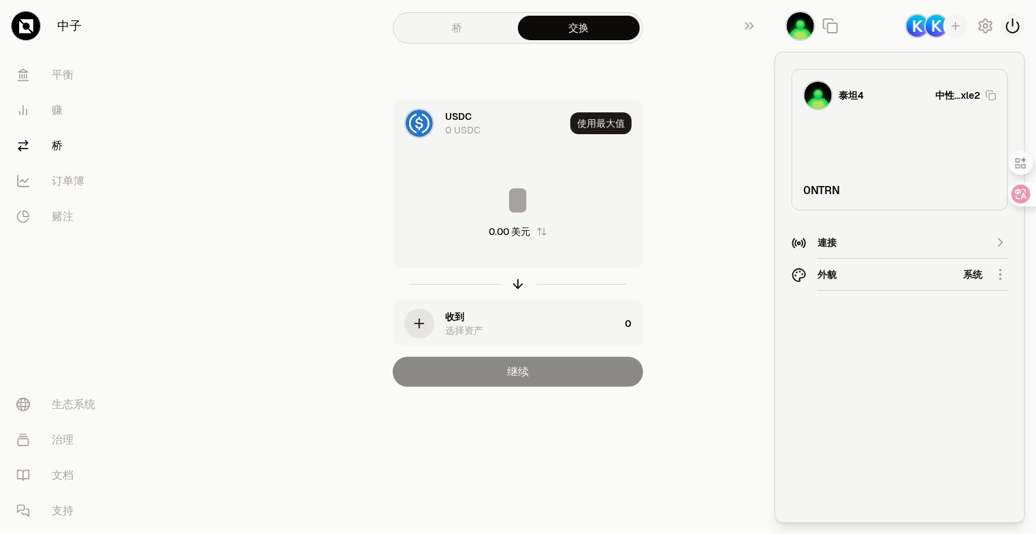
click at [1013, 27] on icon "button" at bounding box center [1012, 26] width 16 height 16
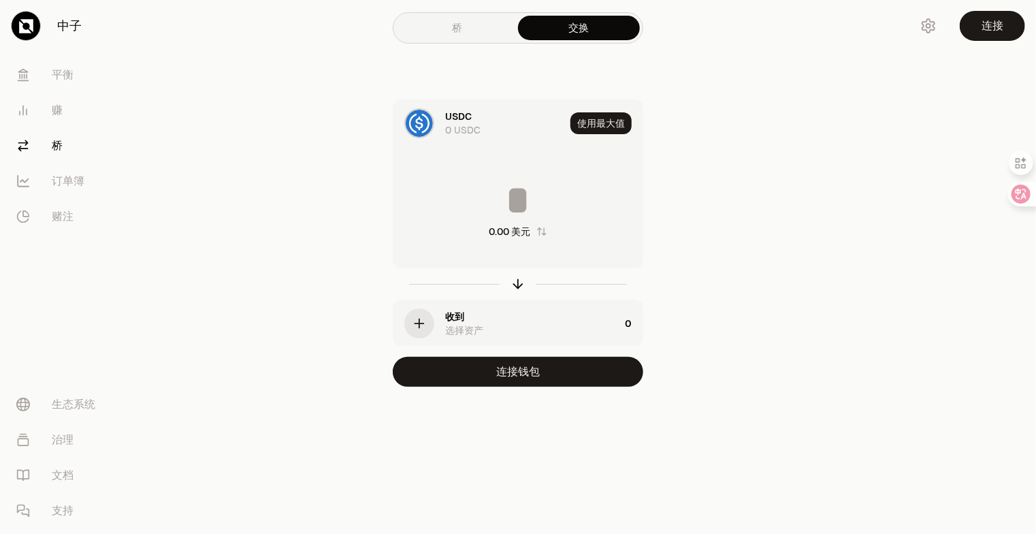
click at [473, 35] on link "桥" at bounding box center [457, 28] width 122 height 24
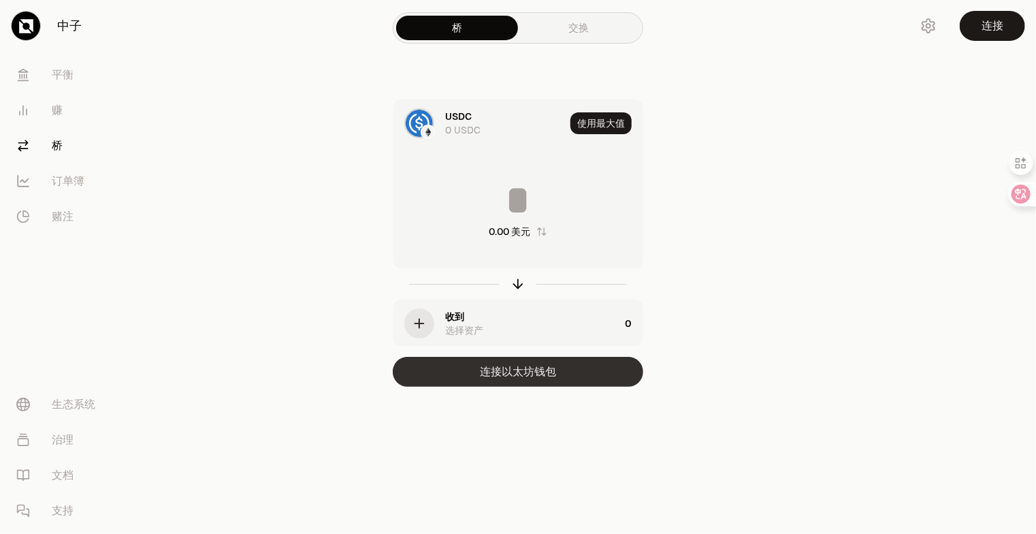
click at [576, 377] on button "连接以太坊钱包" at bounding box center [518, 372] width 250 height 30
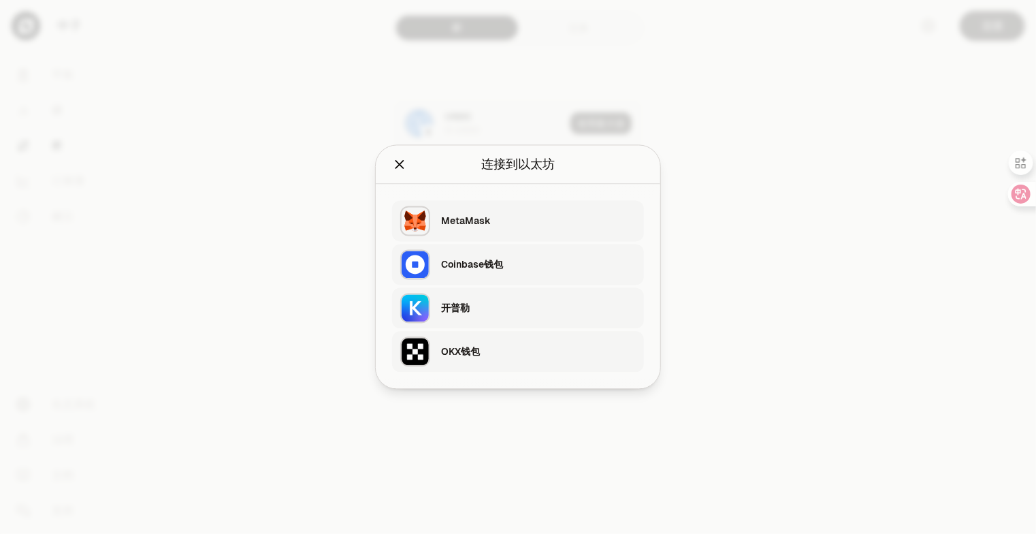
click at [517, 307] on div "开普勒" at bounding box center [538, 308] width 195 height 14
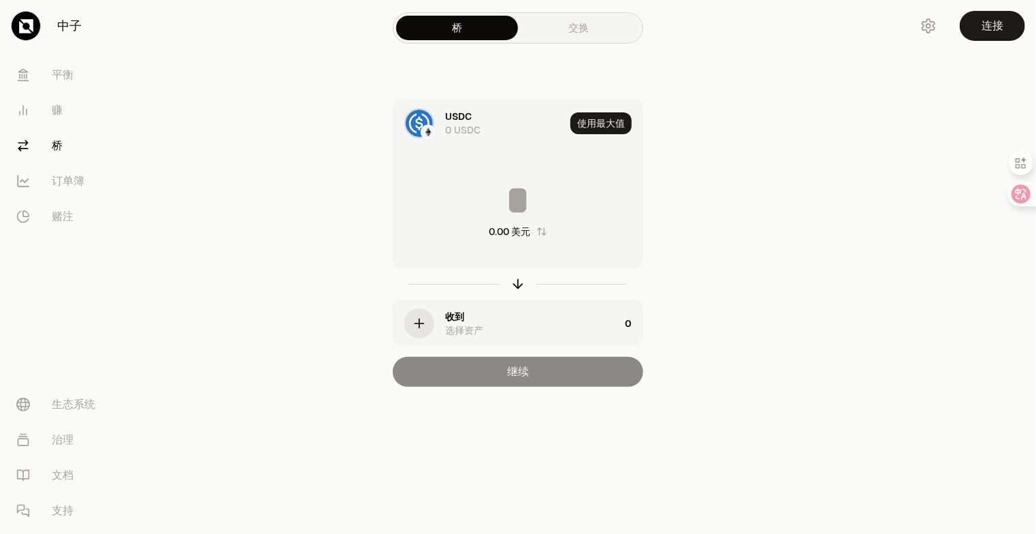
click at [534, 325] on div "收到 选择资产" at bounding box center [532, 323] width 174 height 27
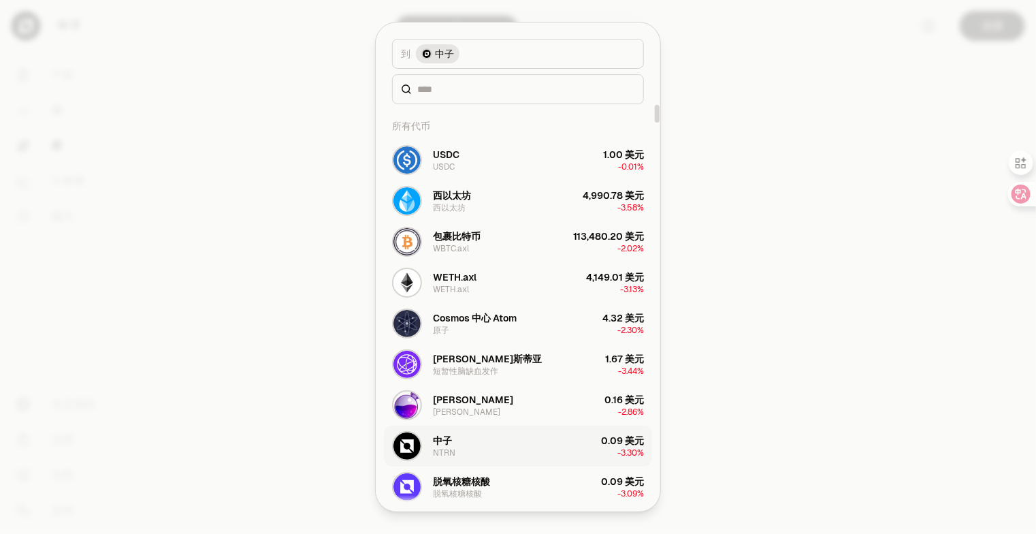
click at [538, 453] on button "中子 NTRN 0.09 美元 -3.30%" at bounding box center [518, 445] width 268 height 41
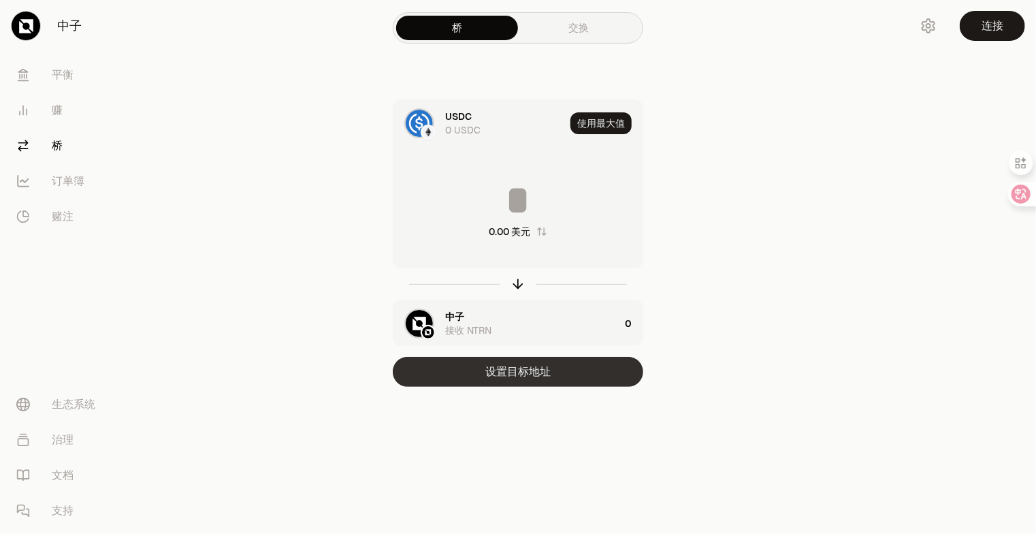
click at [564, 382] on button "设置目标地址" at bounding box center [518, 372] width 250 height 30
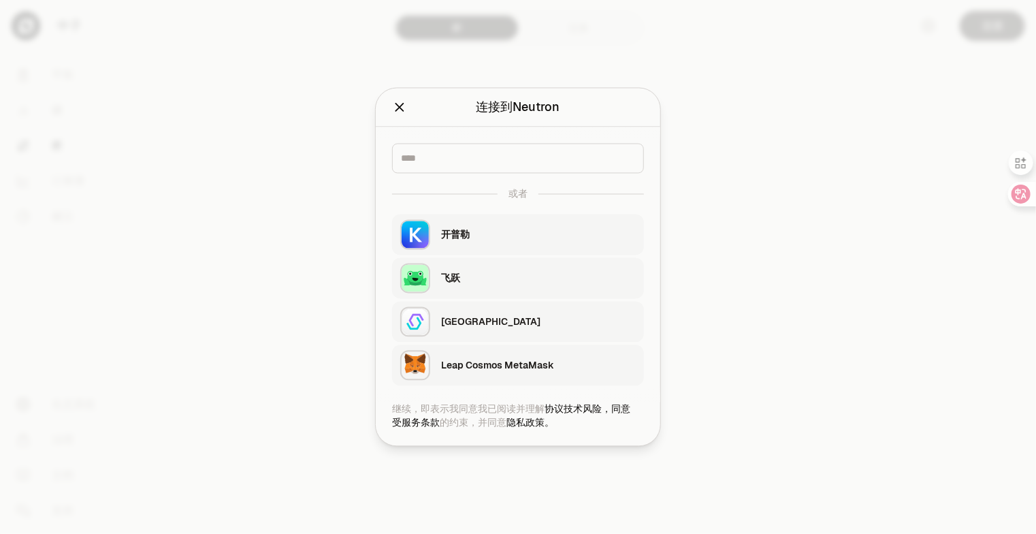
click at [558, 237] on div "开普勒" at bounding box center [538, 235] width 195 height 14
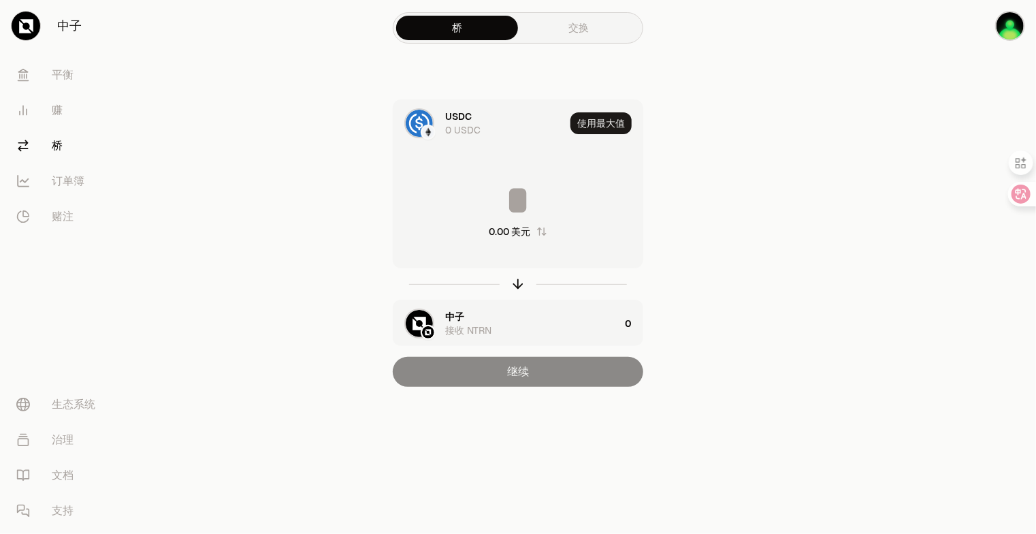
click at [526, 210] on input at bounding box center [517, 200] width 249 height 41
click at [424, 124] on img at bounding box center [419, 123] width 27 height 27
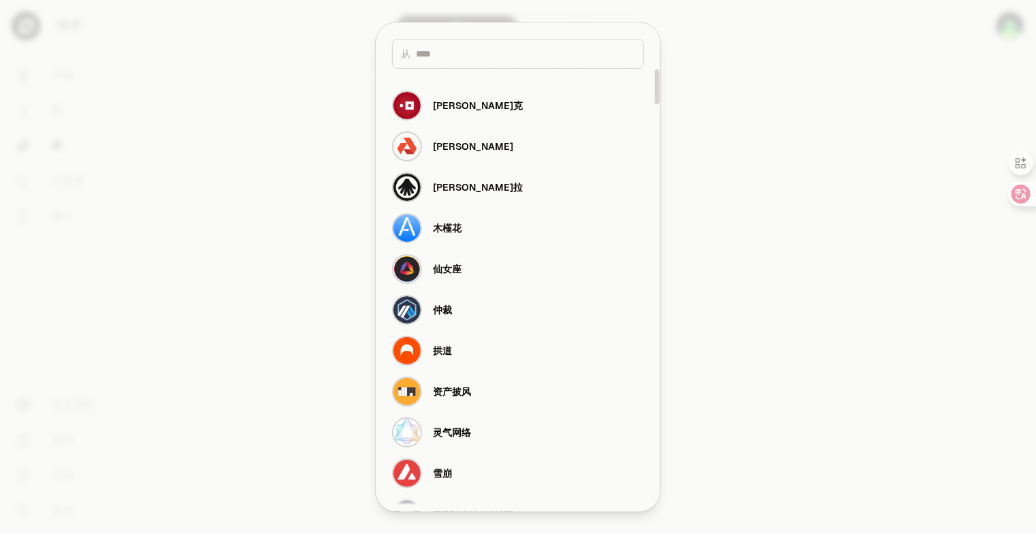
click at [715, 152] on div at bounding box center [518, 267] width 1036 height 534
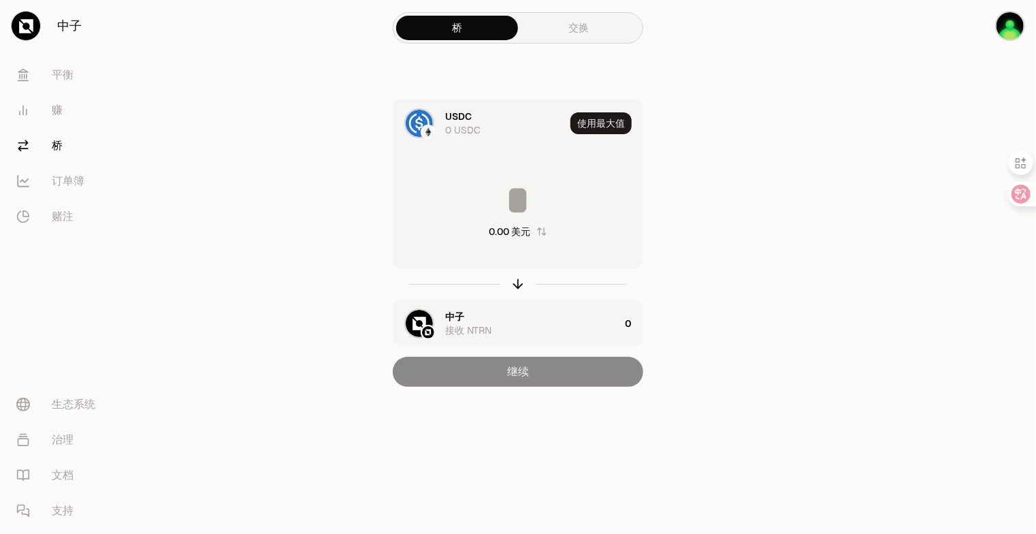
click at [427, 127] on img at bounding box center [428, 132] width 12 height 12
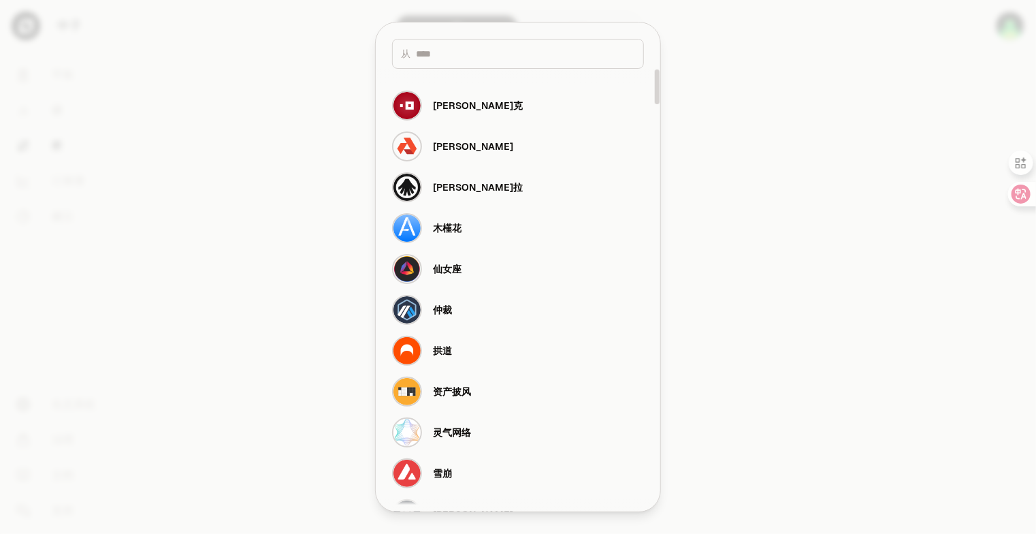
click at [725, 122] on div at bounding box center [518, 267] width 1036 height 534
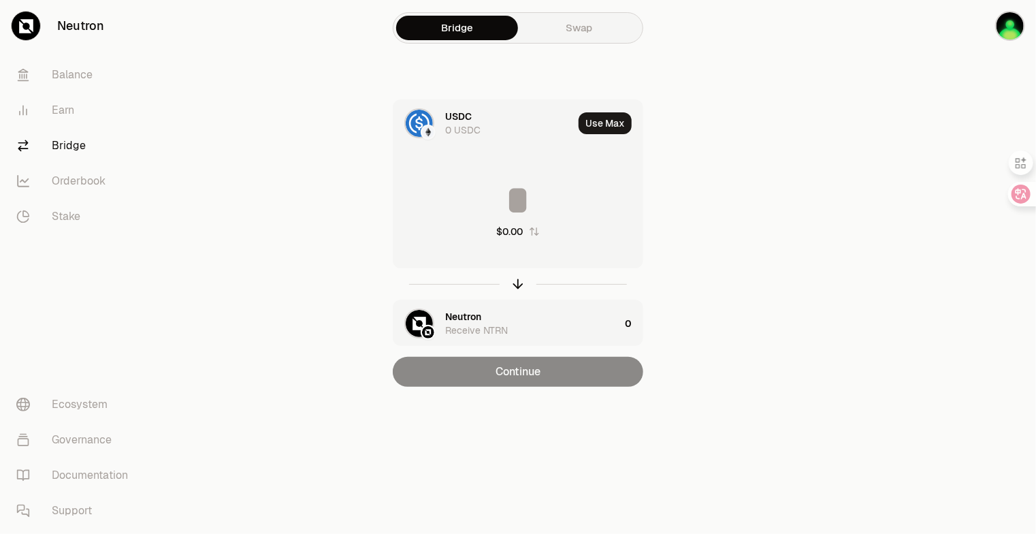
click at [706, 152] on div "USDC 0 USDC Use [PERSON_NAME] $0.00 Neutron Receive NTRN 0 Continue" at bounding box center [517, 242] width 457 height 287
click at [418, 123] on img at bounding box center [419, 123] width 27 height 27
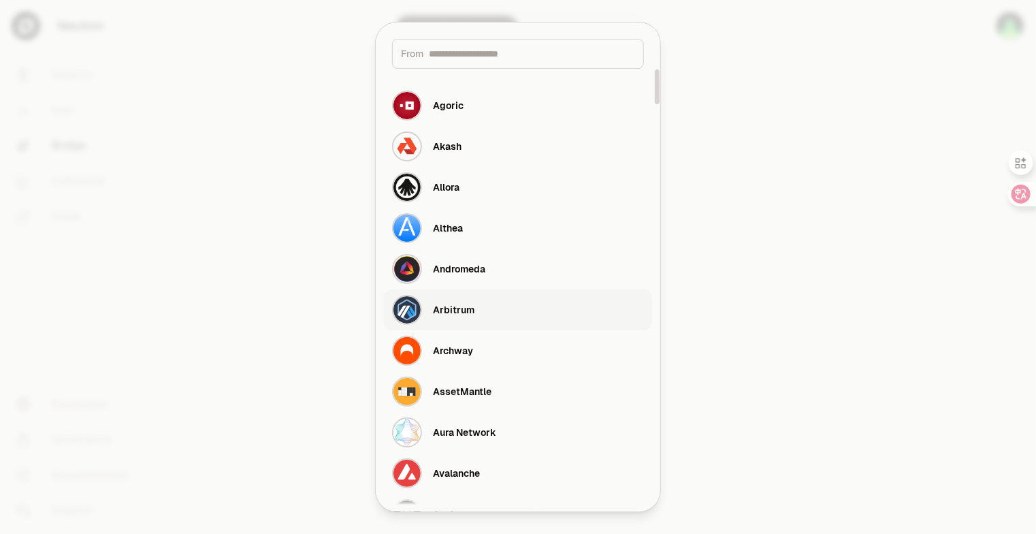
click at [479, 318] on button "Arbitrum" at bounding box center [518, 309] width 268 height 41
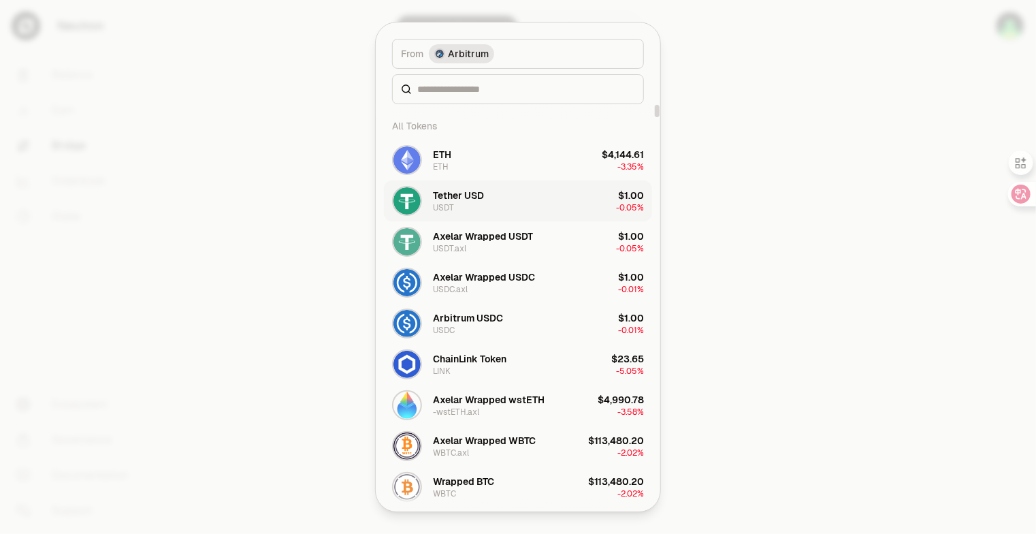
click at [550, 206] on button "Tether USD USDT $1.00 -0.05%" at bounding box center [518, 200] width 268 height 41
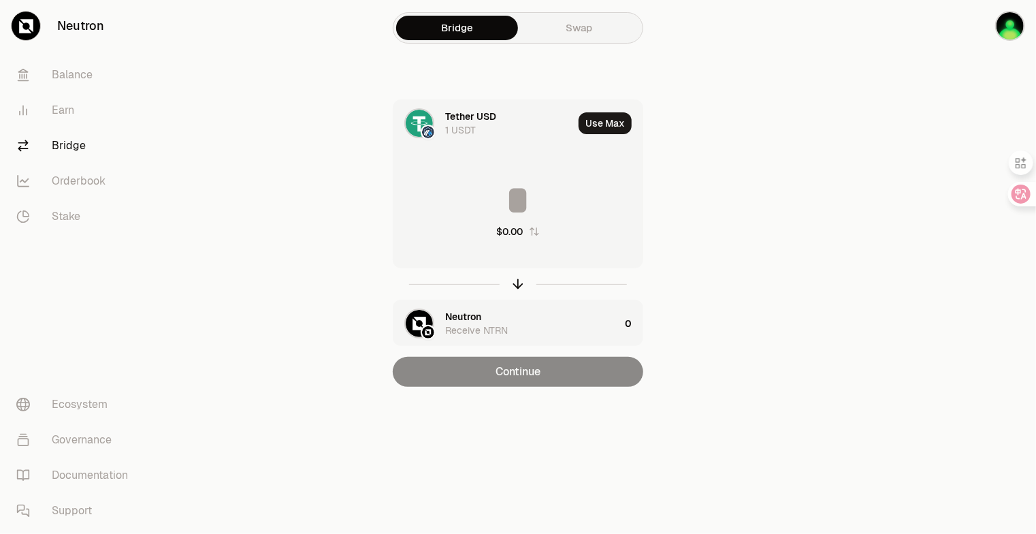
click at [502, 208] on input at bounding box center [517, 200] width 249 height 41
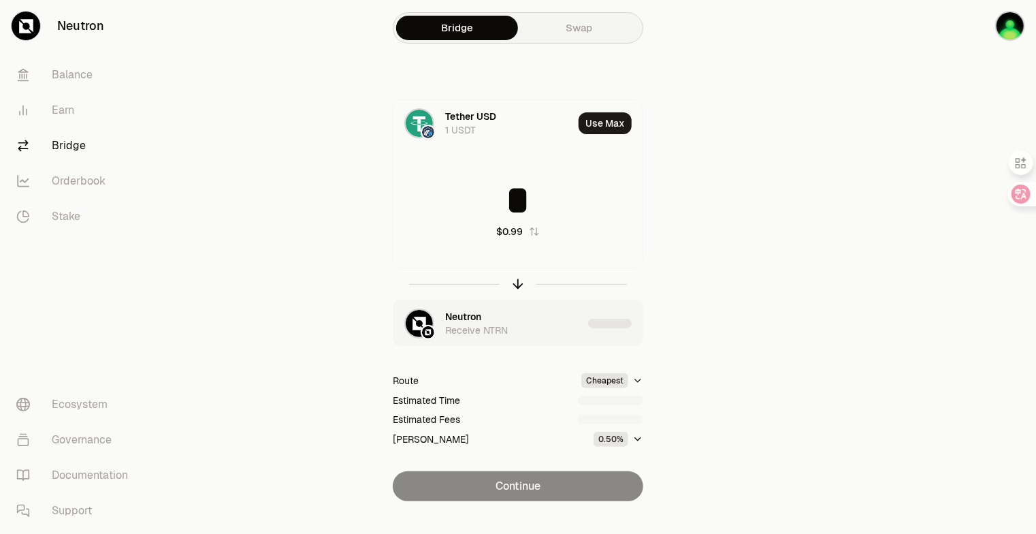
type input "*"
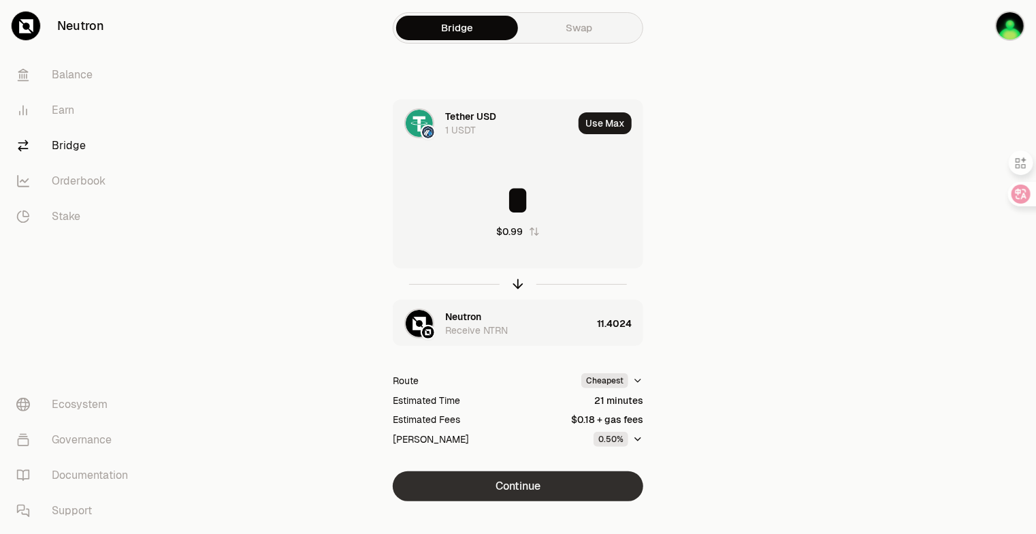
click at [581, 472] on button "Continue" at bounding box center [518, 486] width 250 height 30
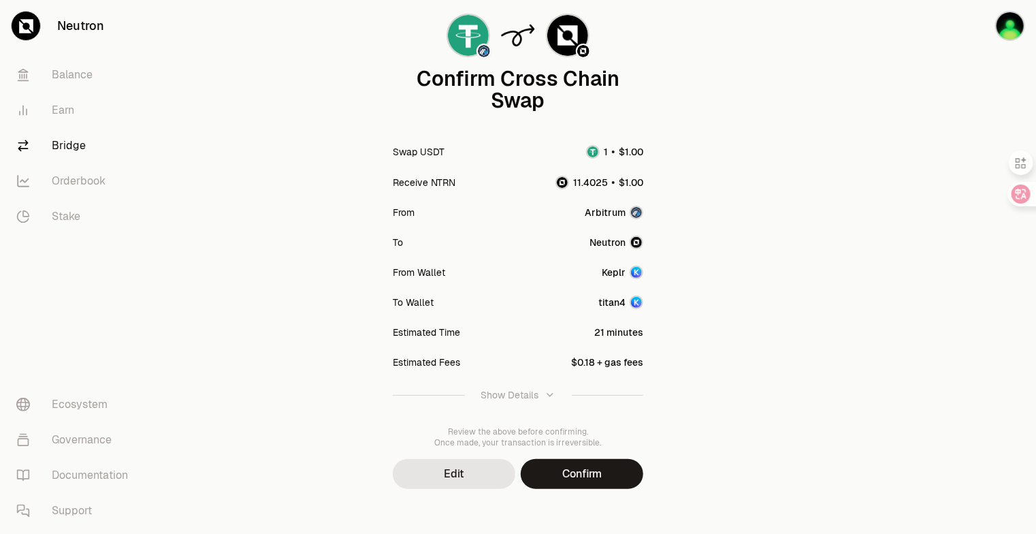
scroll to position [105, 0]
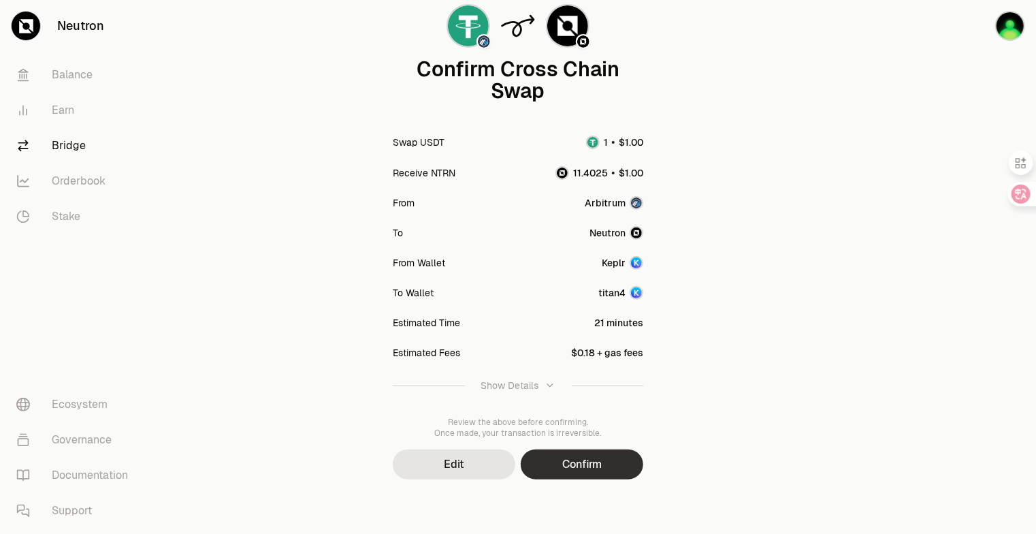
click at [613, 468] on button "Confirm" at bounding box center [582, 464] width 122 height 30
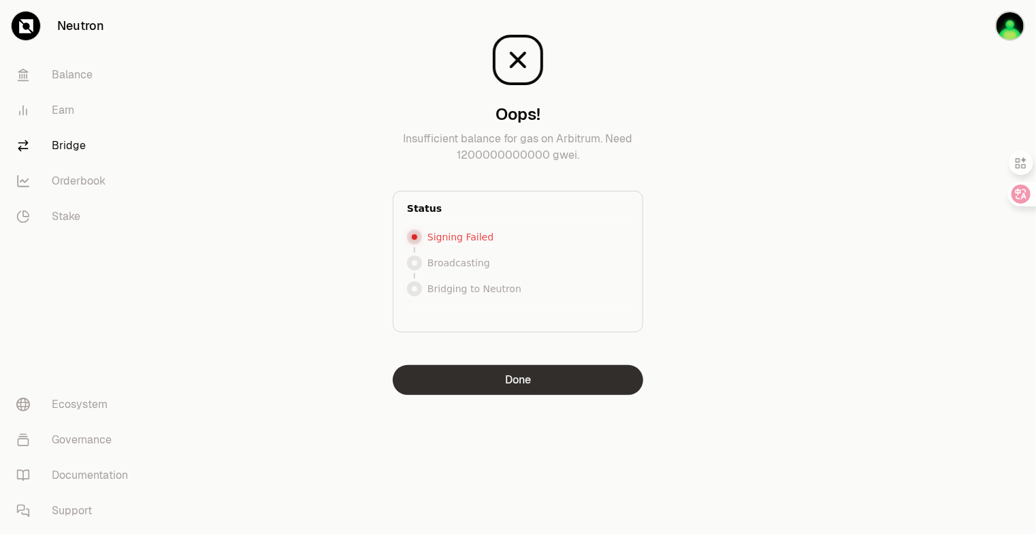
click at [551, 389] on button "Done" at bounding box center [518, 380] width 250 height 30
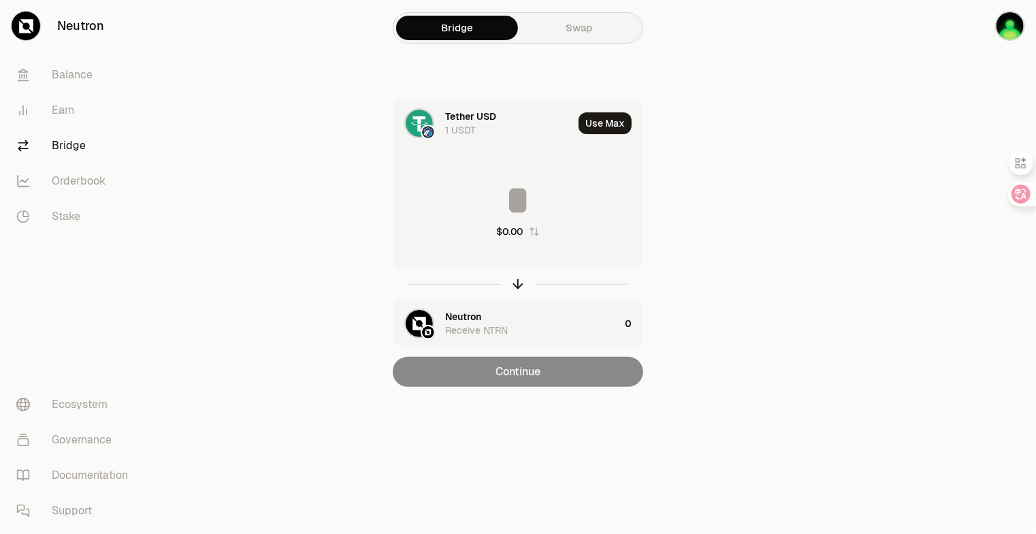
click at [536, 374] on div "Continue" at bounding box center [518, 372] width 250 height 30
click at [950, 68] on div at bounding box center [959, 220] width 152 height 441
click at [514, 198] on input at bounding box center [517, 200] width 249 height 41
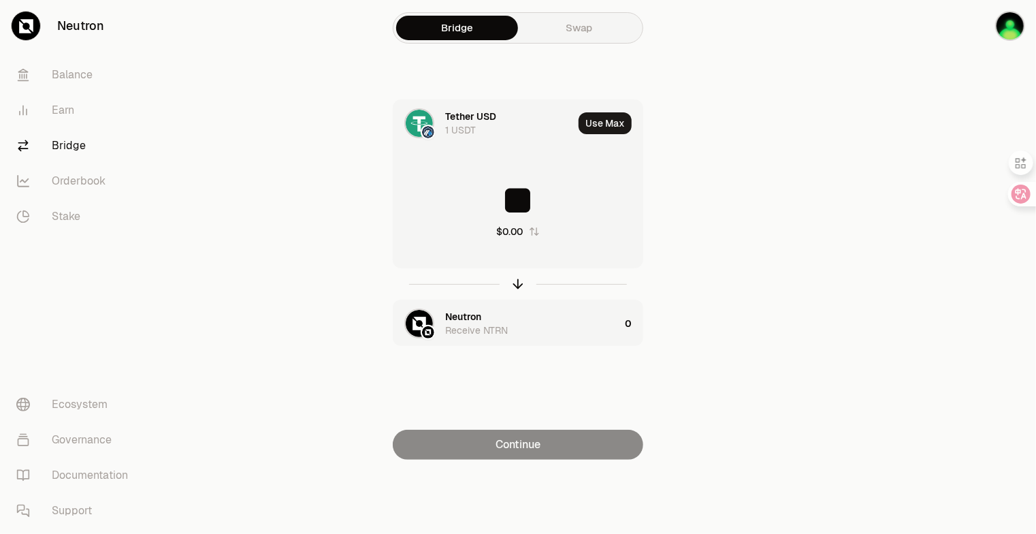
type input "*"
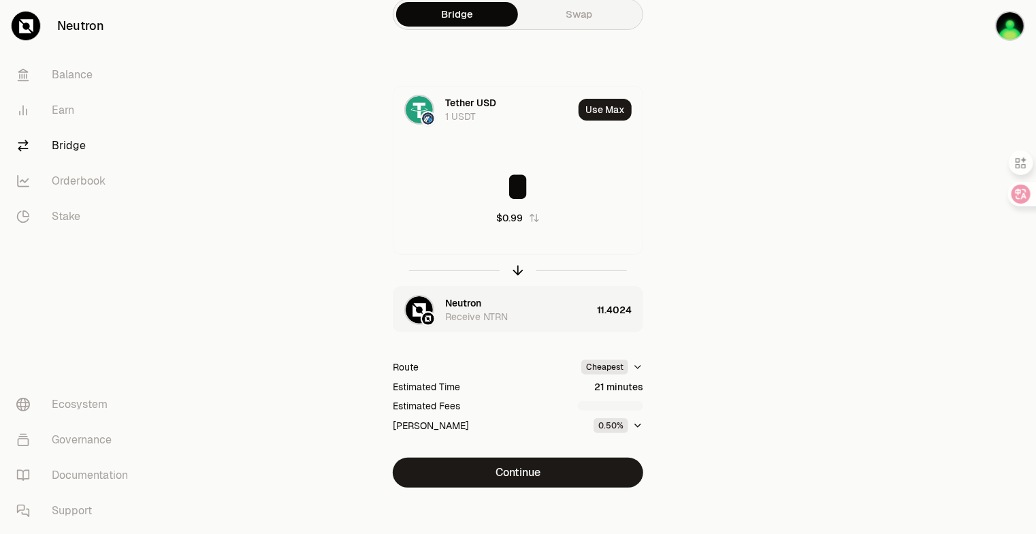
scroll to position [21, 0]
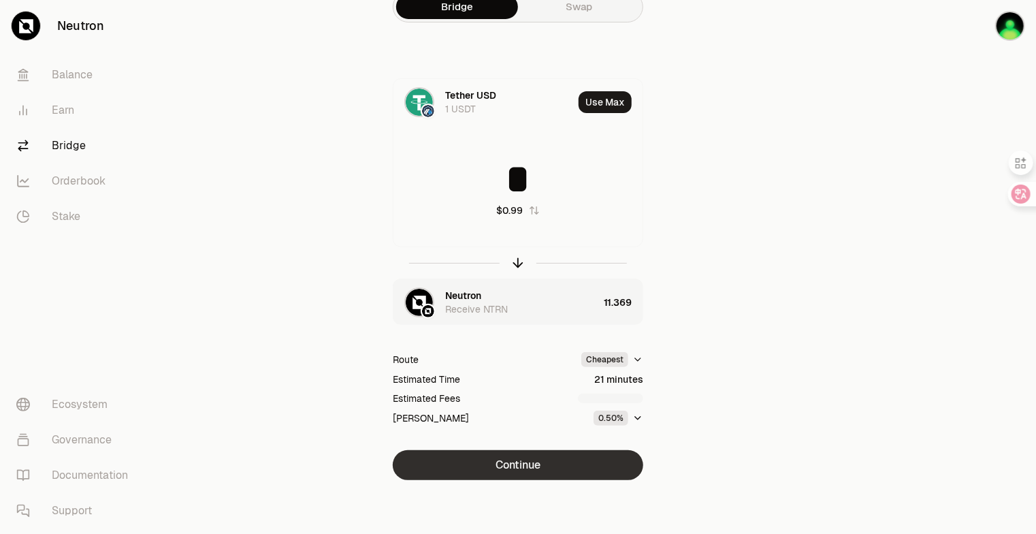
type input "*"
click at [549, 464] on button "Continue" at bounding box center [518, 465] width 250 height 30
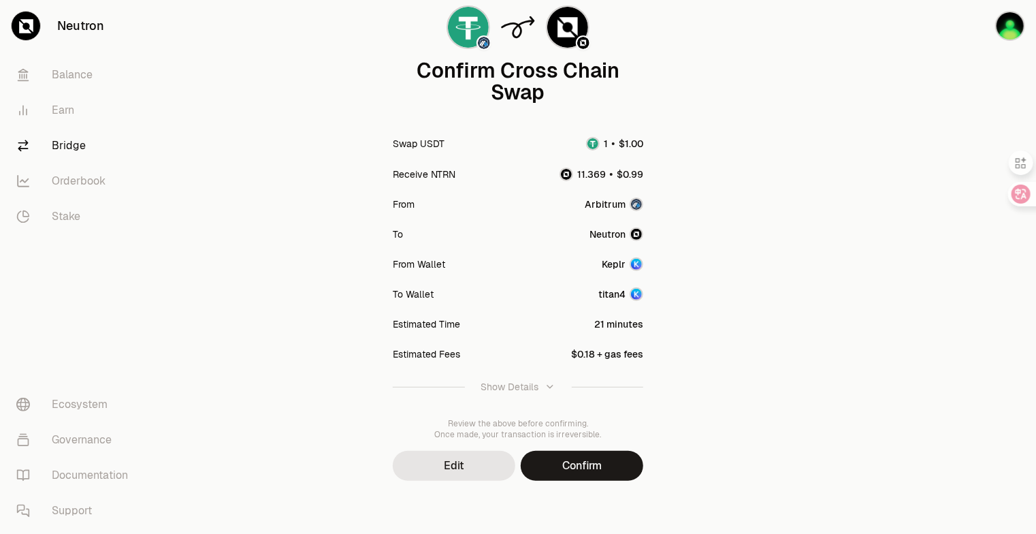
scroll to position [105, 0]
click at [566, 462] on button "Confirm" at bounding box center [582, 464] width 122 height 30
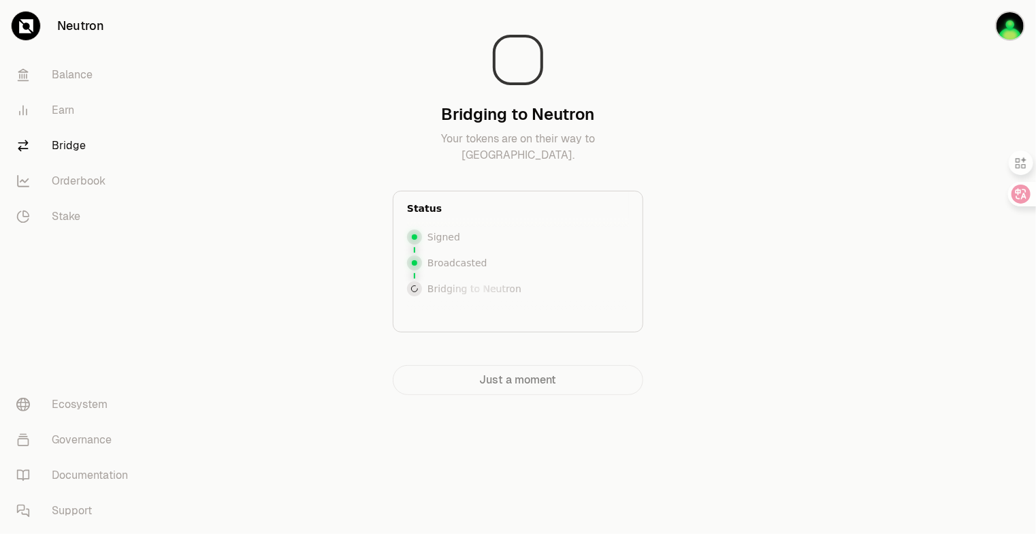
drag, startPoint x: 250, startPoint y: 0, endPoint x: 818, endPoint y: 92, distance: 575.6
click at [818, 92] on main "Bridging to Neutron Your tokens are on their way to [GEOGRAPHIC_DATA]. Status S…" at bounding box center [593, 224] width 883 height 449
click at [640, 67] on div at bounding box center [518, 60] width 250 height 54
click at [508, 71] on icon at bounding box center [518, 60] width 54 height 54
click at [1000, 29] on img "button" at bounding box center [1010, 26] width 30 height 30
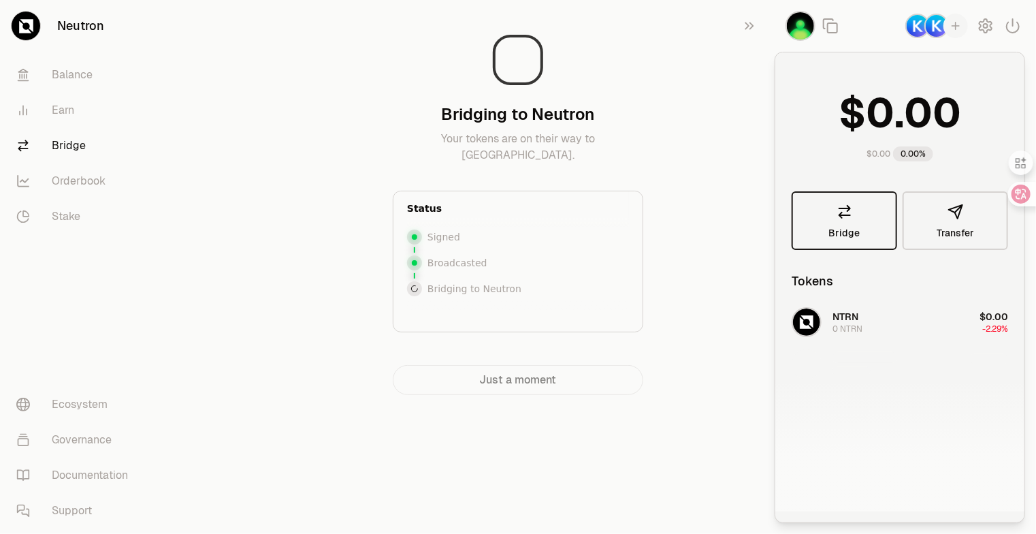
click at [850, 223] on link "Bridge" at bounding box center [843, 220] width 105 height 59
click at [525, 391] on div "Just a moment" at bounding box center [518, 380] width 250 height 30
click at [525, 385] on div "Just a moment" at bounding box center [518, 380] width 250 height 30
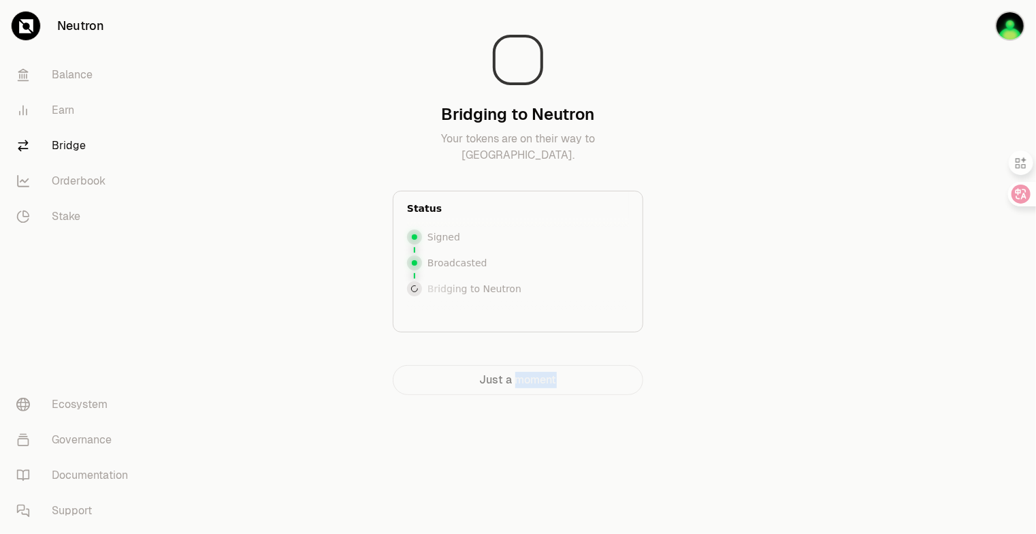
click at [525, 385] on div "Just a moment" at bounding box center [518, 380] width 250 height 30
click at [476, 162] on p "Your tokens are on their way to [GEOGRAPHIC_DATA]." at bounding box center [518, 147] width 250 height 33
click at [101, 188] on link "Orderbook" at bounding box center [76, 180] width 142 height 35
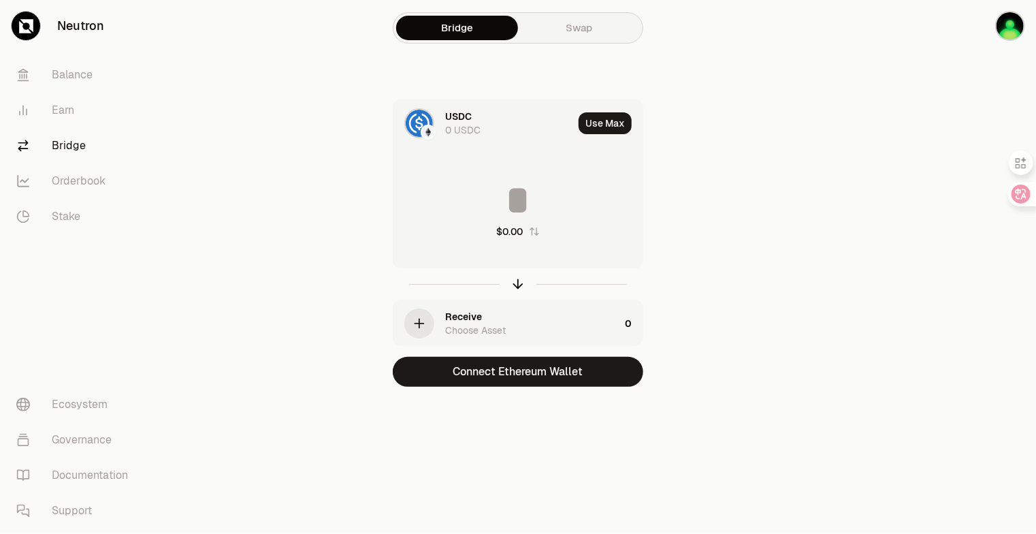
click at [82, 138] on link "Bridge" at bounding box center [76, 145] width 142 height 35
click at [1016, 27] on img "button" at bounding box center [1010, 26] width 30 height 30
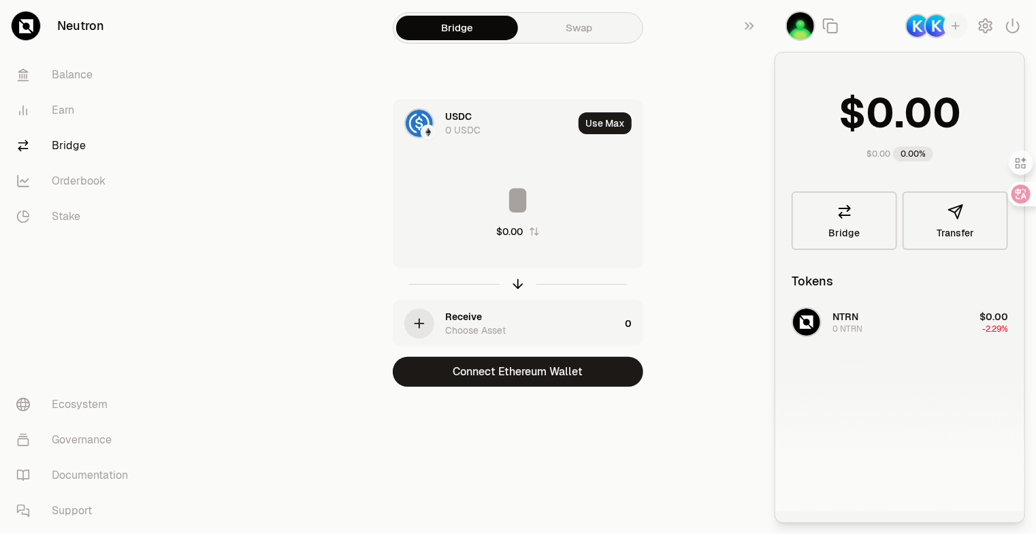
click at [940, 321] on div "NTRN 0 NTRN $0.00 -2.29%" at bounding box center [899, 406] width 249 height 210
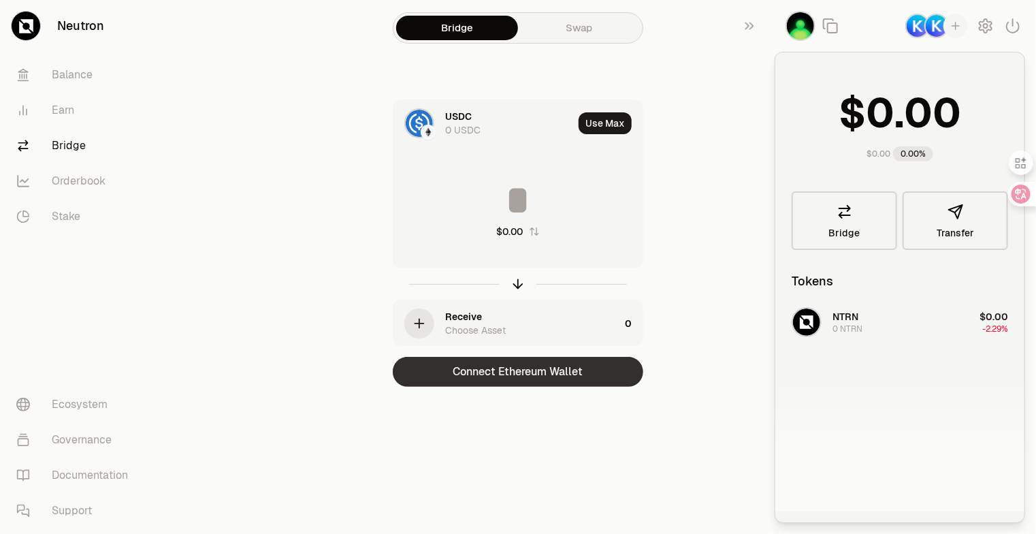
click at [570, 379] on button "Connect Ethereum Wallet" at bounding box center [518, 372] width 250 height 30
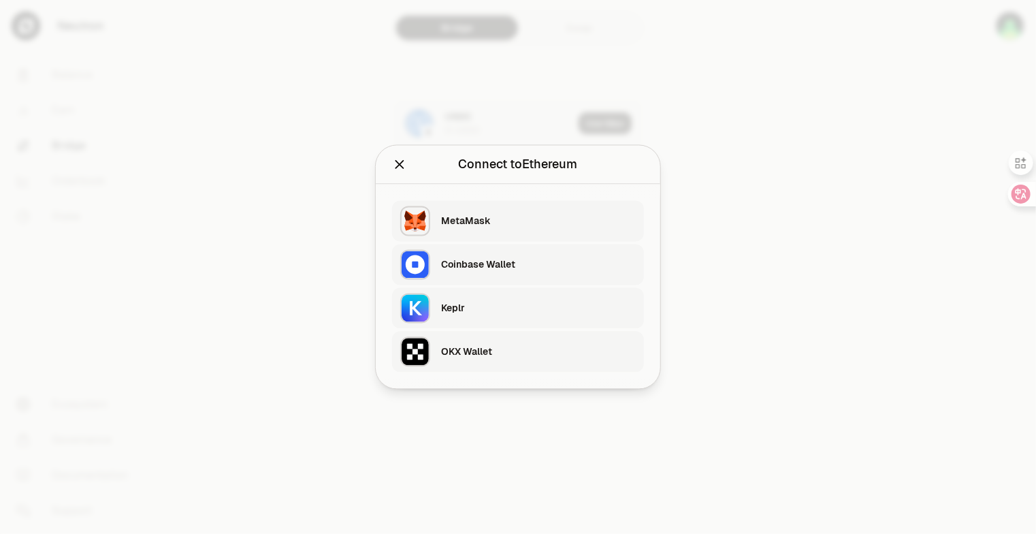
click at [501, 307] on div "Keplr" at bounding box center [538, 308] width 195 height 14
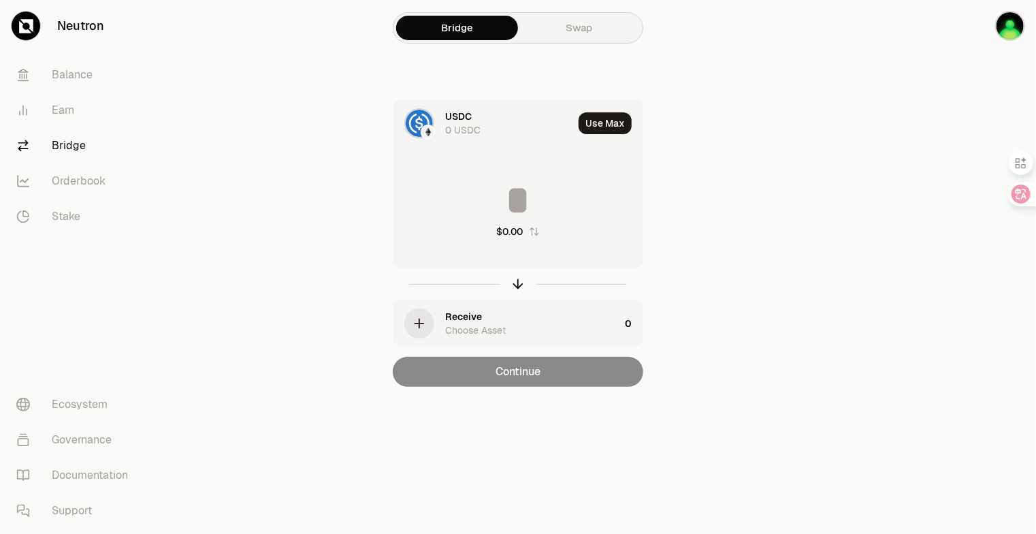
click at [425, 122] on img at bounding box center [419, 123] width 27 height 27
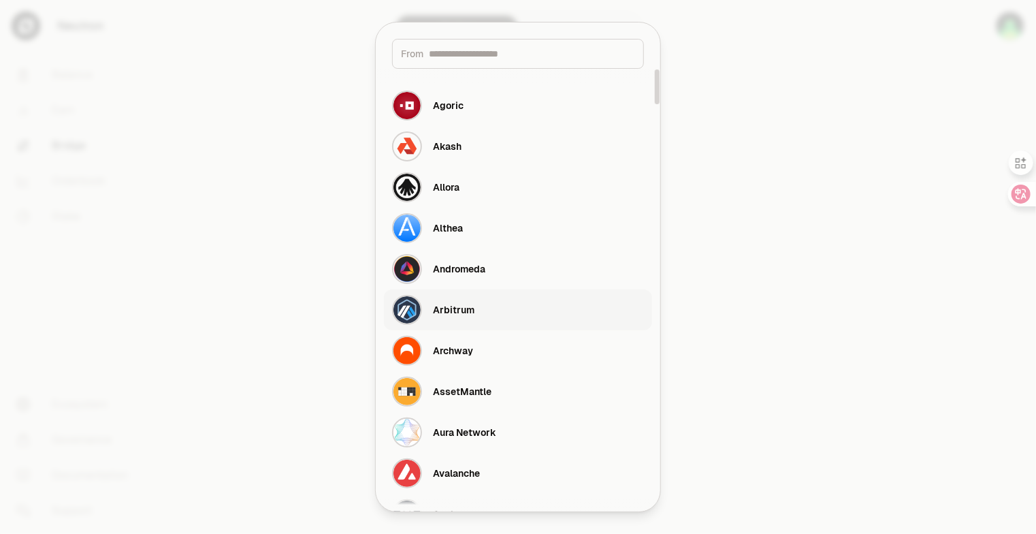
click at [474, 312] on div "Arbitrum" at bounding box center [454, 310] width 42 height 14
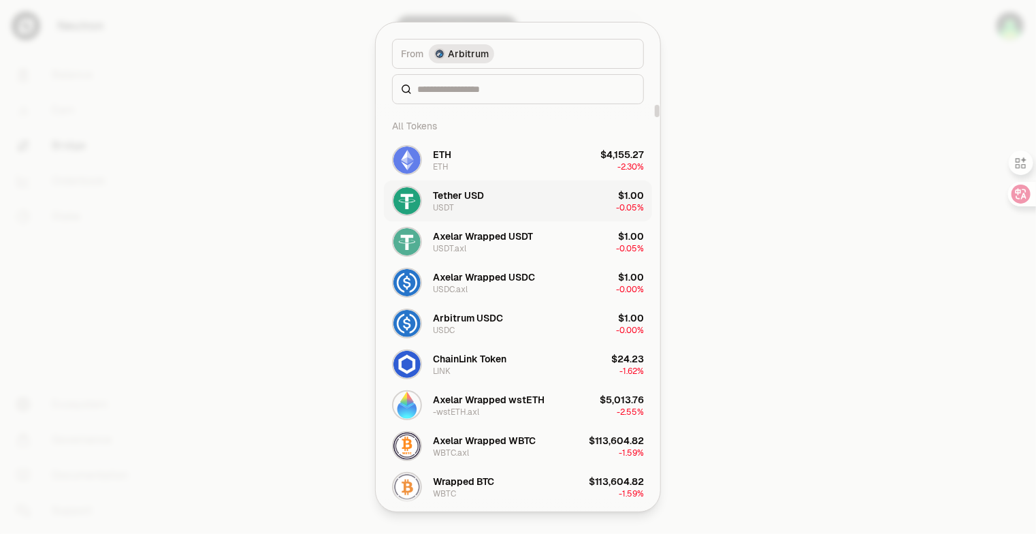
click at [510, 198] on button "Tether USD USDT $1.00 -0.05%" at bounding box center [518, 200] width 268 height 41
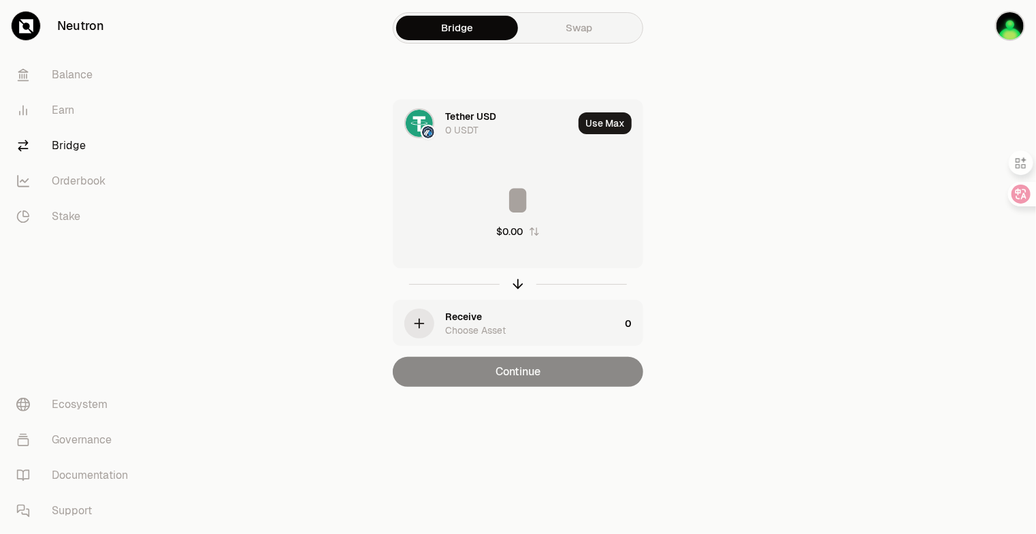
click at [473, 325] on div "Choose Asset" at bounding box center [475, 330] width 61 height 14
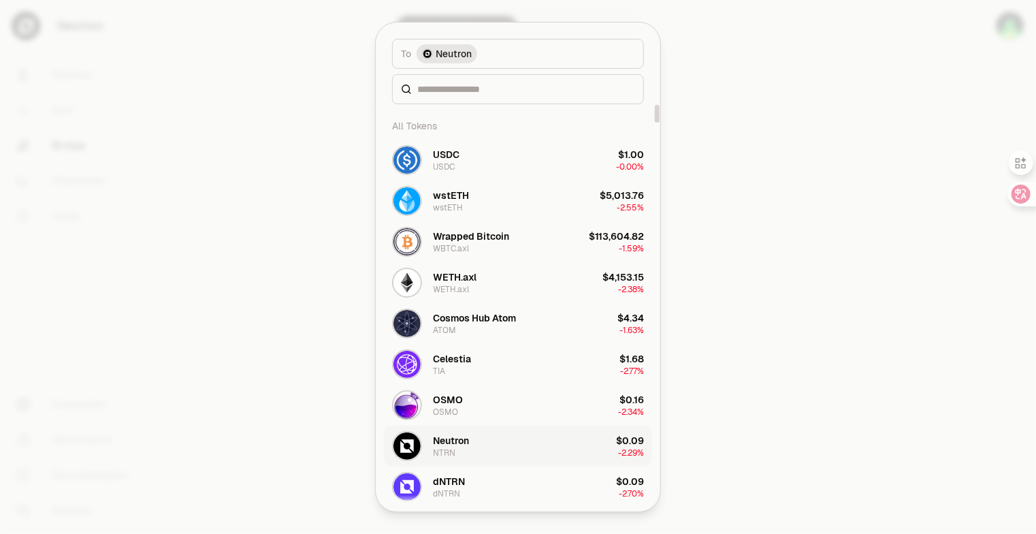
click at [477, 438] on button "Neutron NTRN $0.09 -2.29%" at bounding box center [518, 445] width 268 height 41
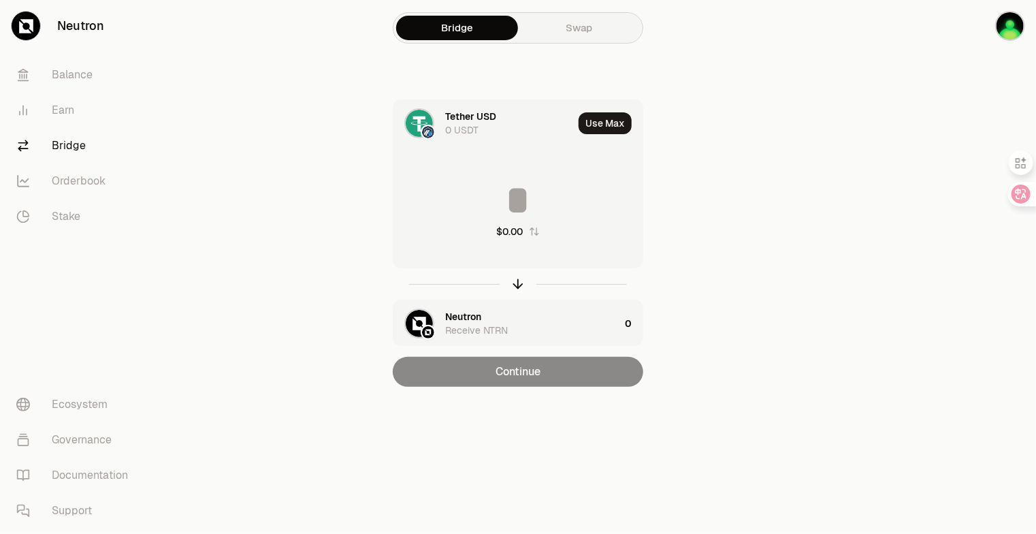
click at [513, 208] on input at bounding box center [517, 200] width 249 height 41
click at [1015, 26] on img "button" at bounding box center [1010, 26] width 30 height 30
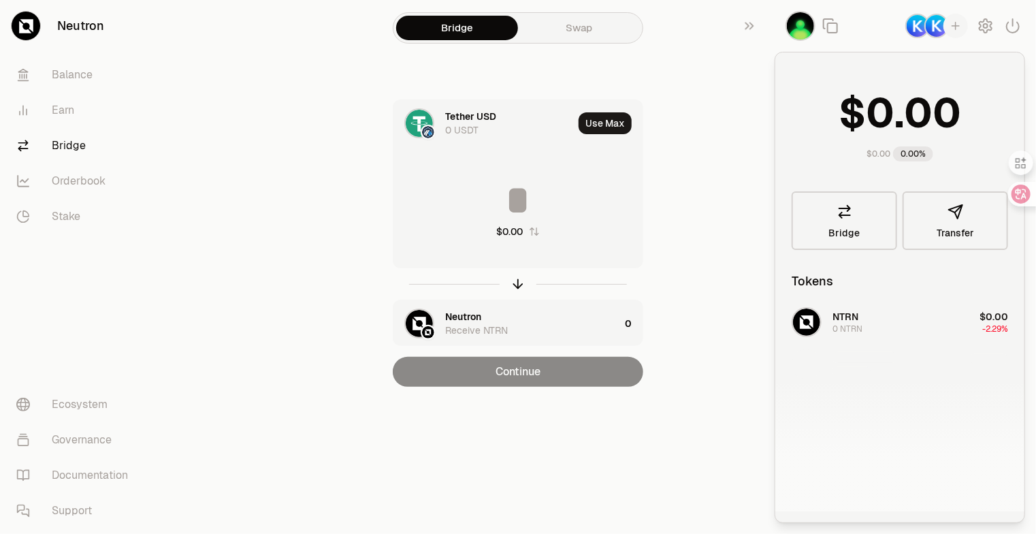
click at [937, 330] on div "NTRN 0 NTRN $0.00 -2.29%" at bounding box center [899, 406] width 249 height 210
click at [958, 218] on icon "button" at bounding box center [955, 211] width 16 height 16
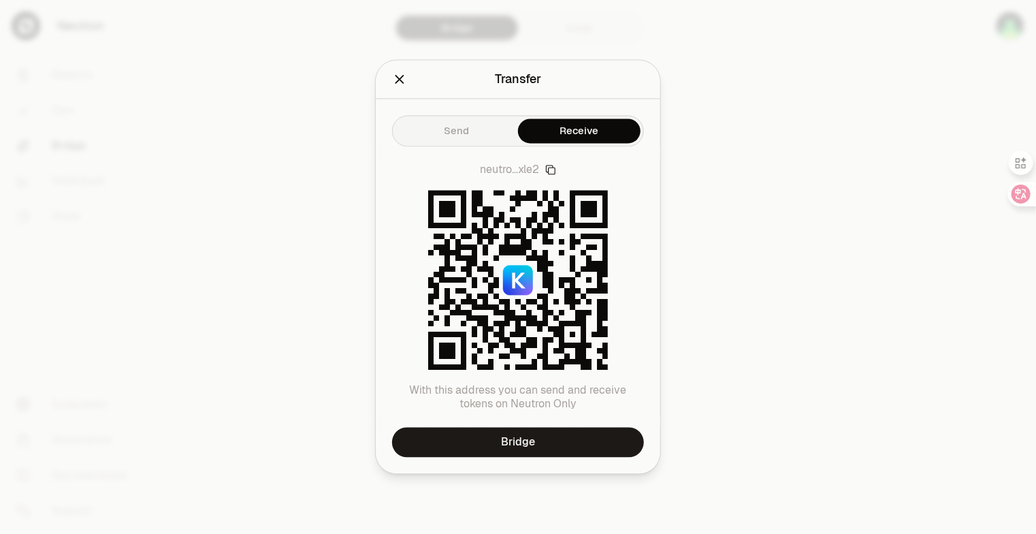
click at [397, 81] on icon "Close" at bounding box center [399, 79] width 9 height 9
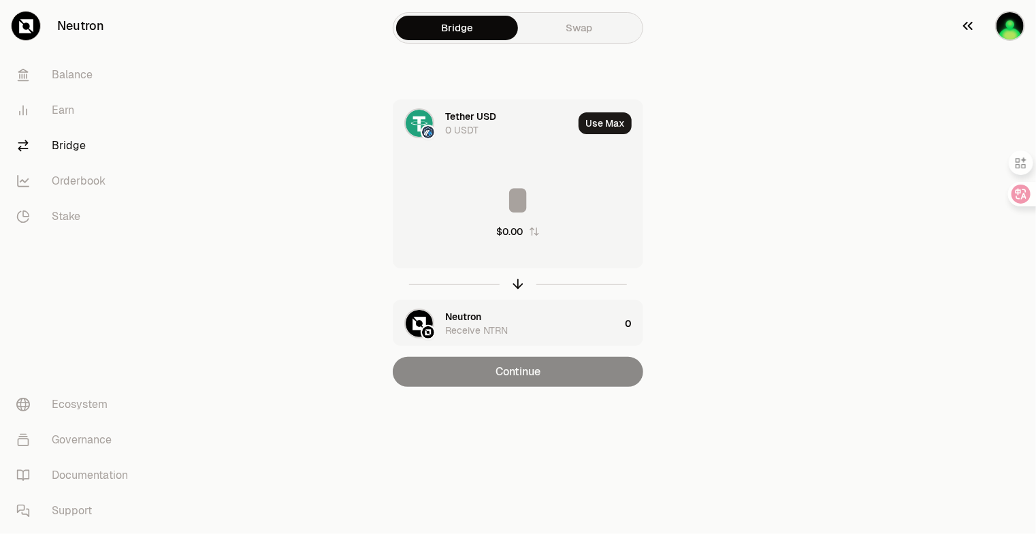
click at [1009, 9] on button "button" at bounding box center [992, 26] width 87 height 52
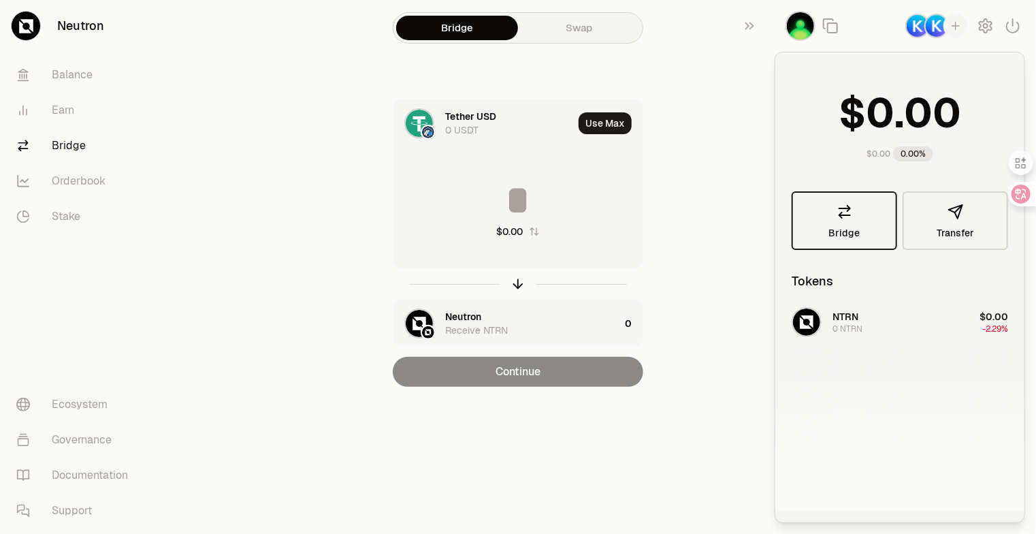
click at [851, 237] on span "Bridge" at bounding box center [844, 233] width 31 height 10
click at [664, 44] on div "Bridge Swap Tether USD 0 USDT Use [PERSON_NAME] $0.00 Neutron Receive NTRN 0 Co…" at bounding box center [518, 220] width 490 height 441
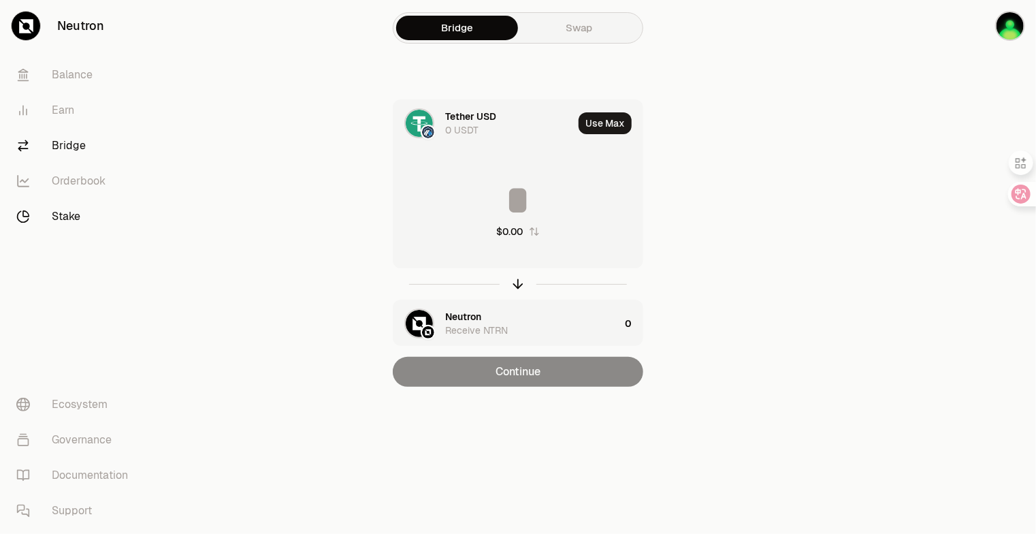
click at [58, 218] on link "Stake" at bounding box center [76, 216] width 142 height 35
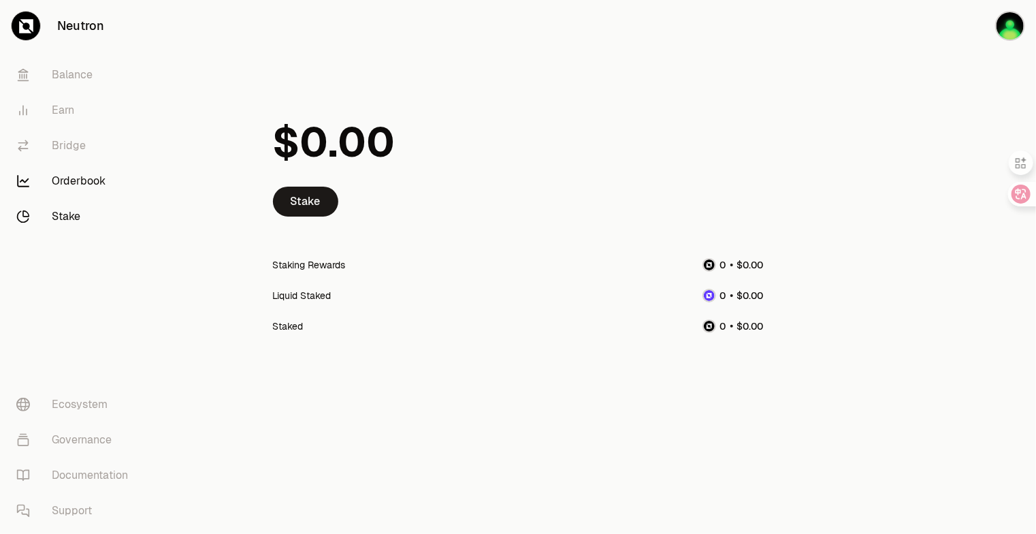
click at [93, 184] on link "Orderbook" at bounding box center [76, 180] width 142 height 35
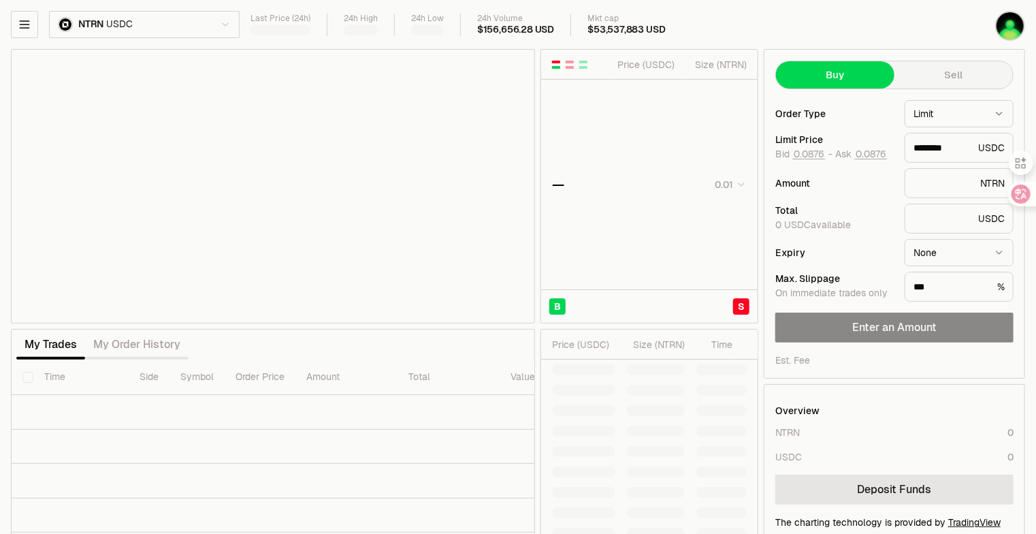
type input "********"
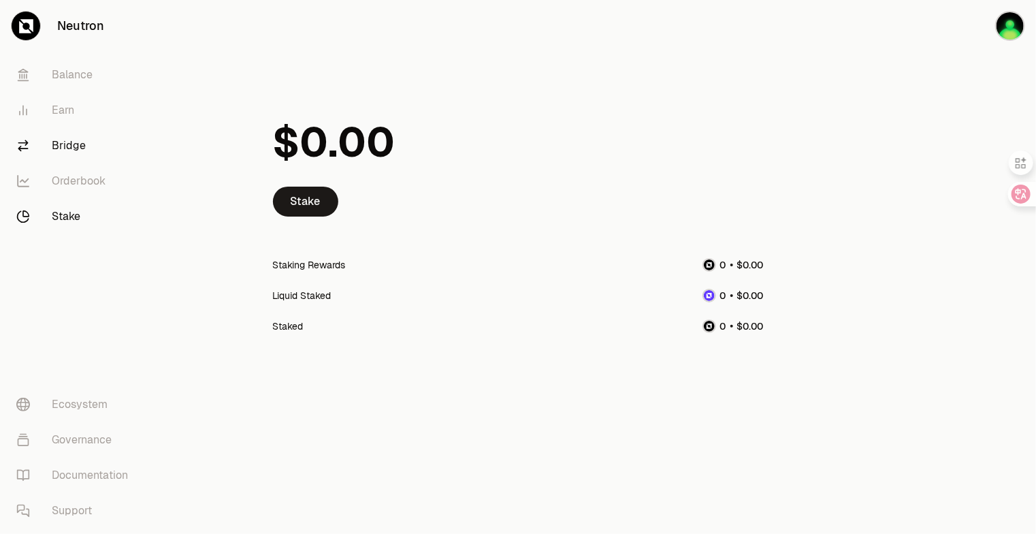
click at [73, 157] on link "Bridge" at bounding box center [76, 145] width 142 height 35
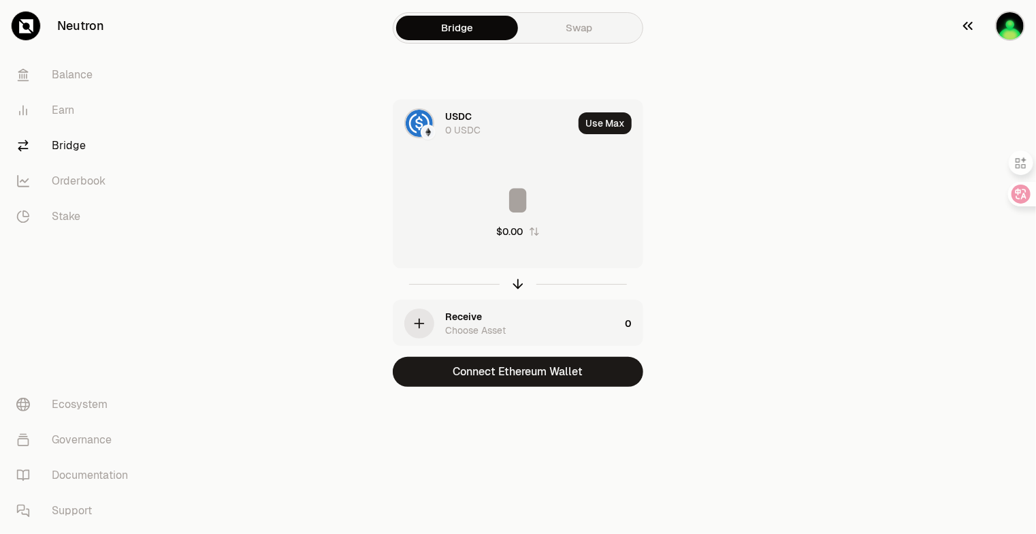
click at [1011, 22] on img "button" at bounding box center [1010, 26] width 30 height 30
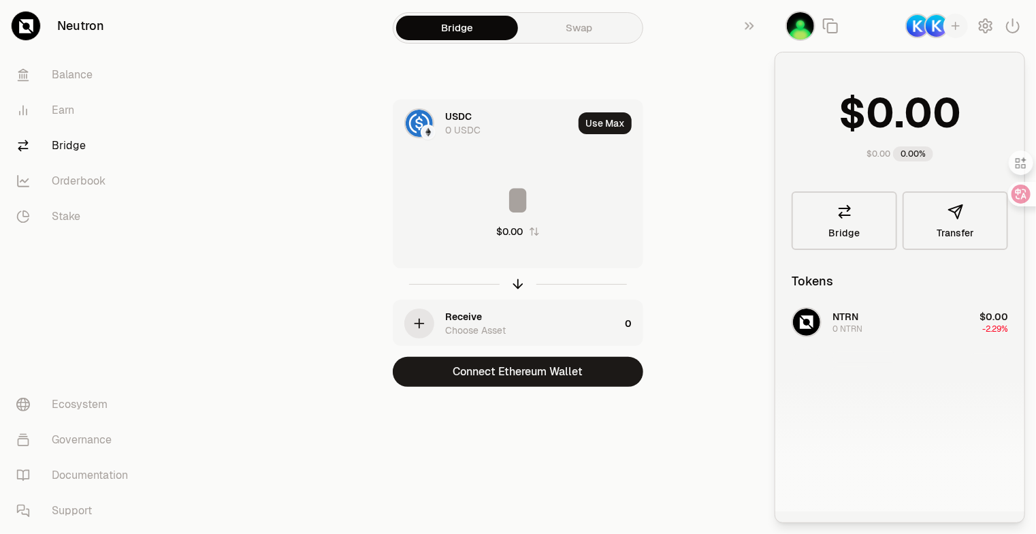
click at [875, 333] on div "NTRN 0 NTRN $0.00 -2.29%" at bounding box center [899, 406] width 249 height 210
click at [1012, 29] on icon "button" at bounding box center [1012, 26] width 16 height 16
